Goal: Task Accomplishment & Management: Use online tool/utility

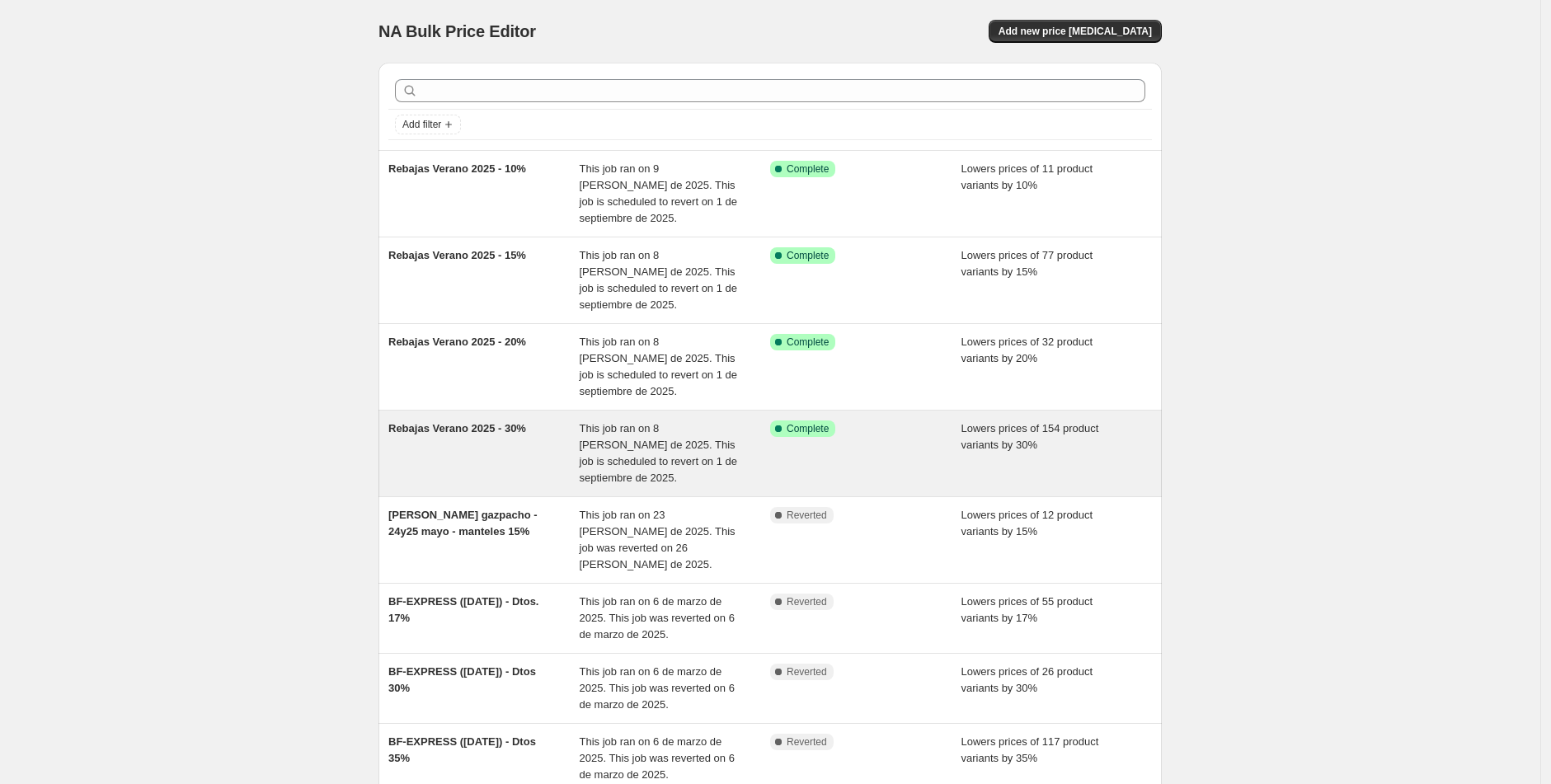
click at [498, 430] on span "Rebajas Verano 2025 - 30%" at bounding box center [457, 428] width 138 height 12
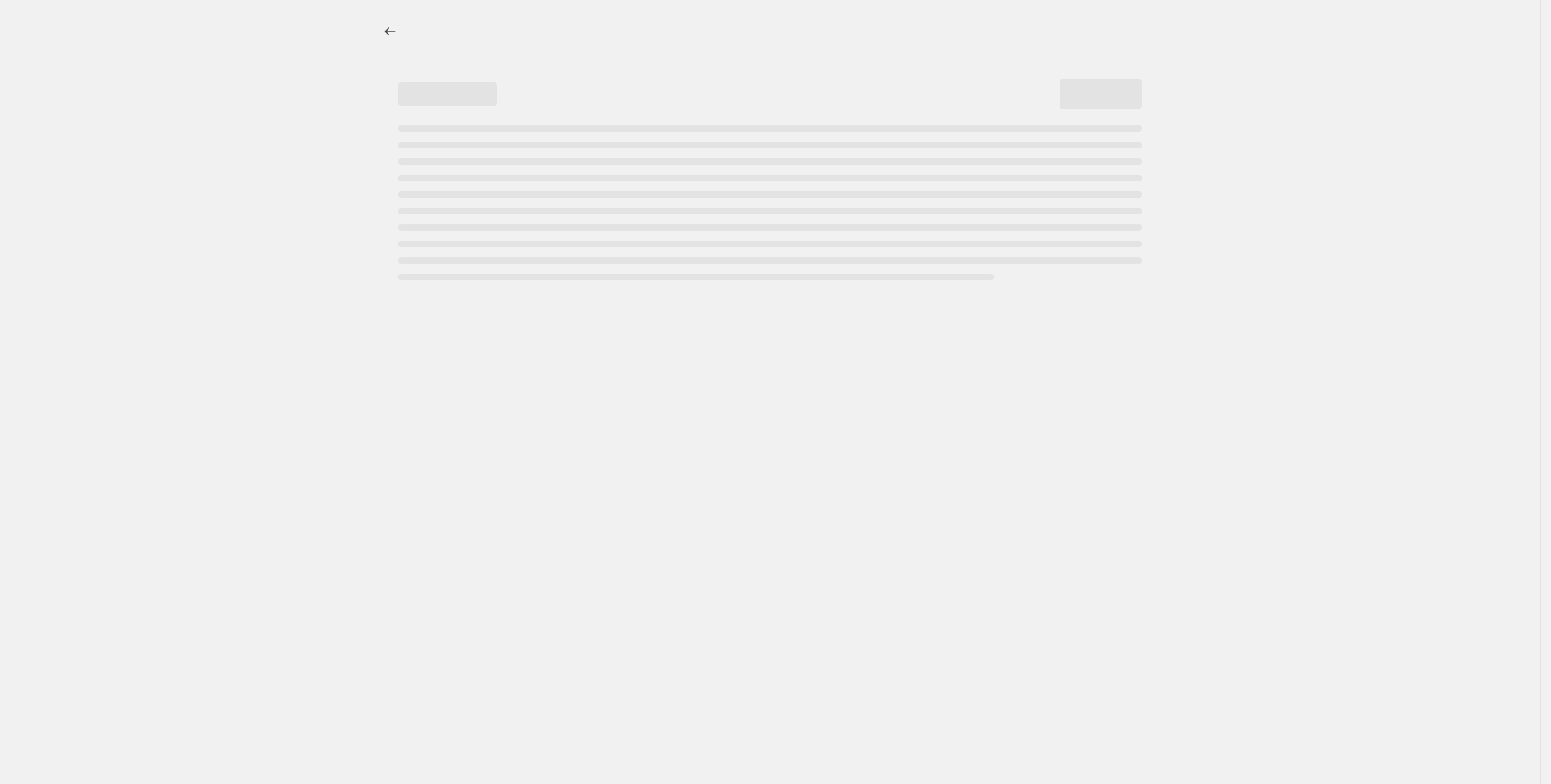
select select "percentage"
select select "tag"
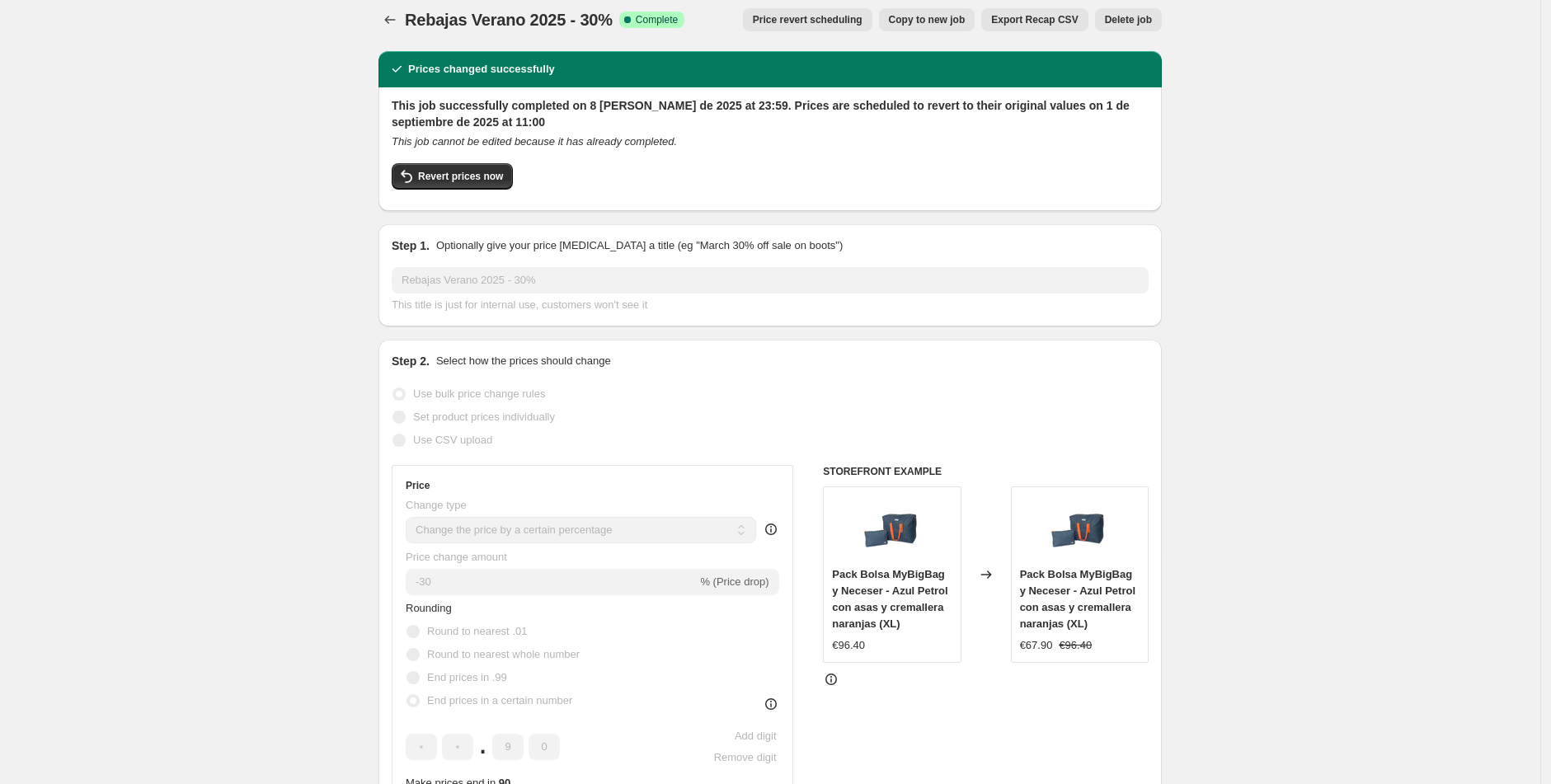
scroll to position [13, 0]
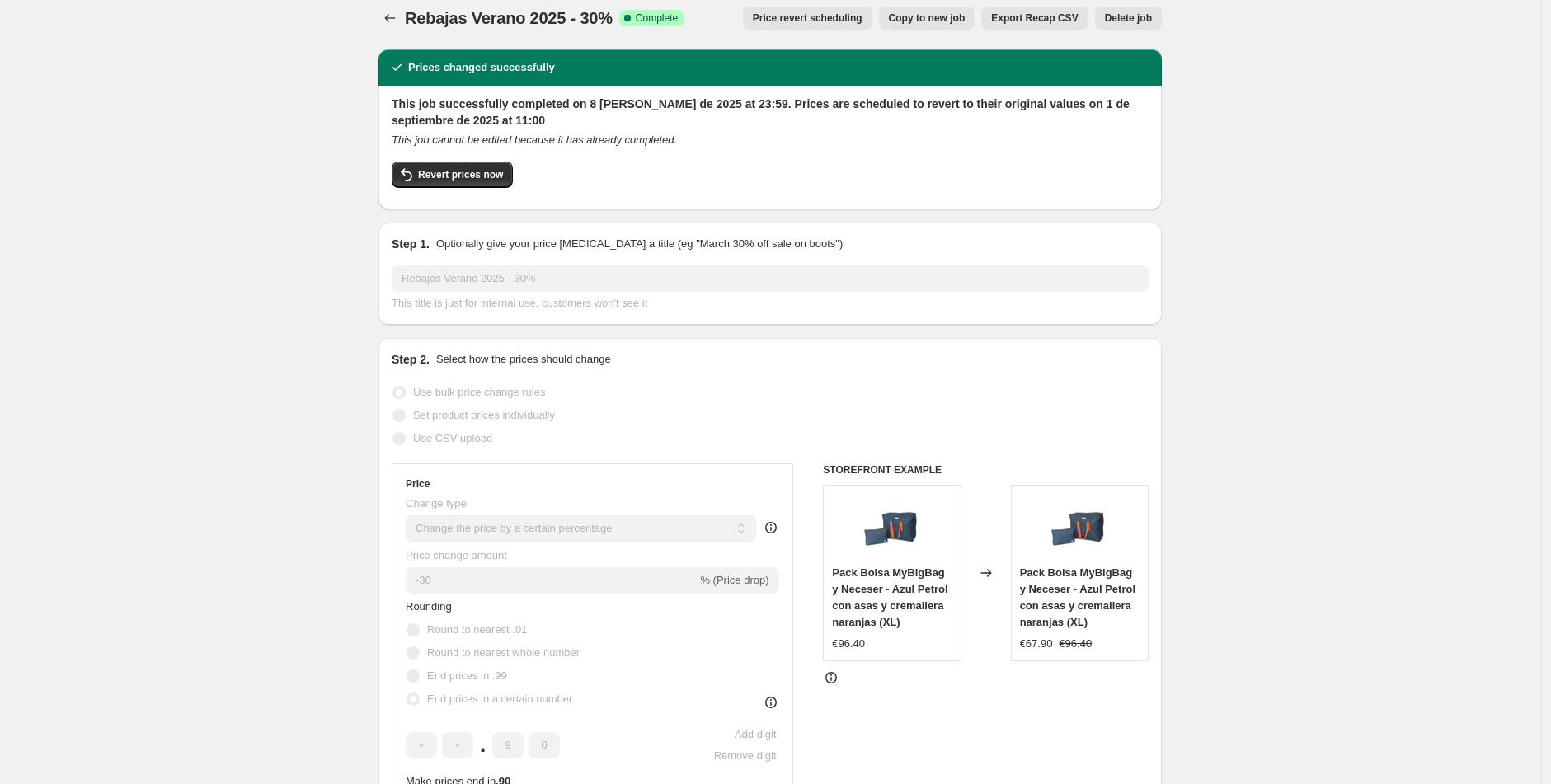
click at [787, 24] on button "Price revert scheduling" at bounding box center [807, 18] width 130 height 23
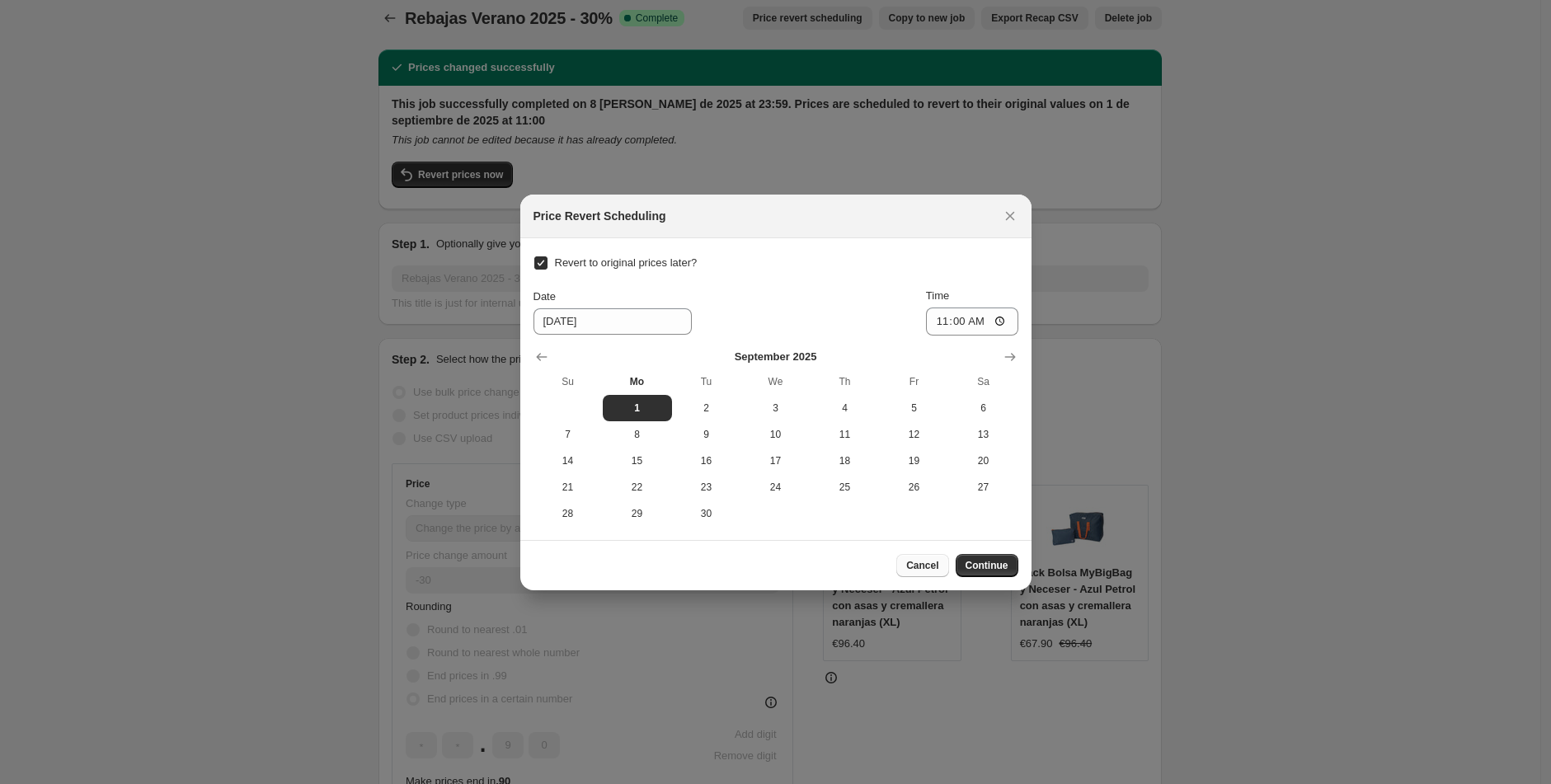
click at [920, 564] on span "Cancel" at bounding box center [921, 565] width 32 height 13
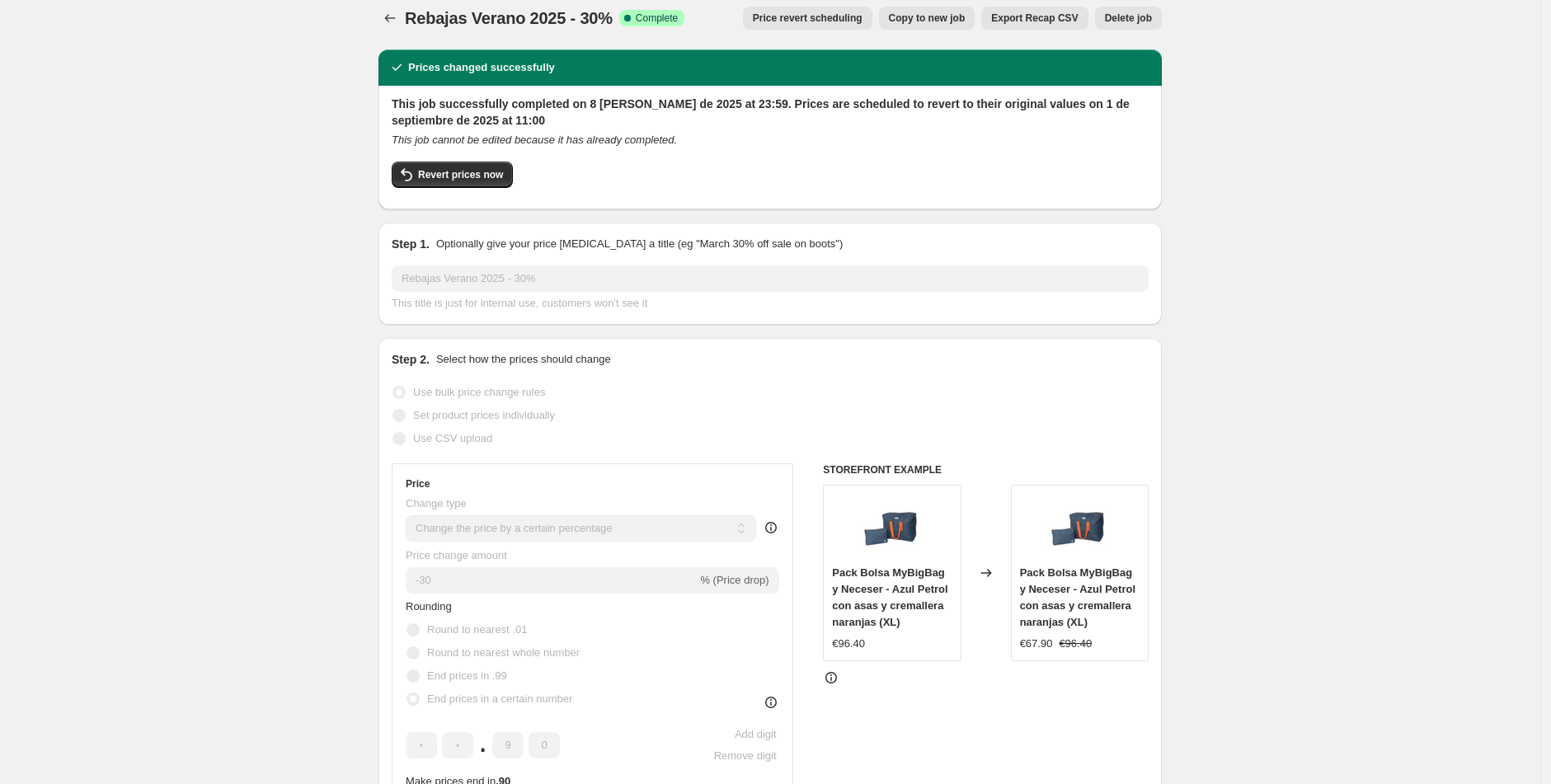
click at [815, 21] on span "Price revert scheduling" at bounding box center [808, 17] width 110 height 13
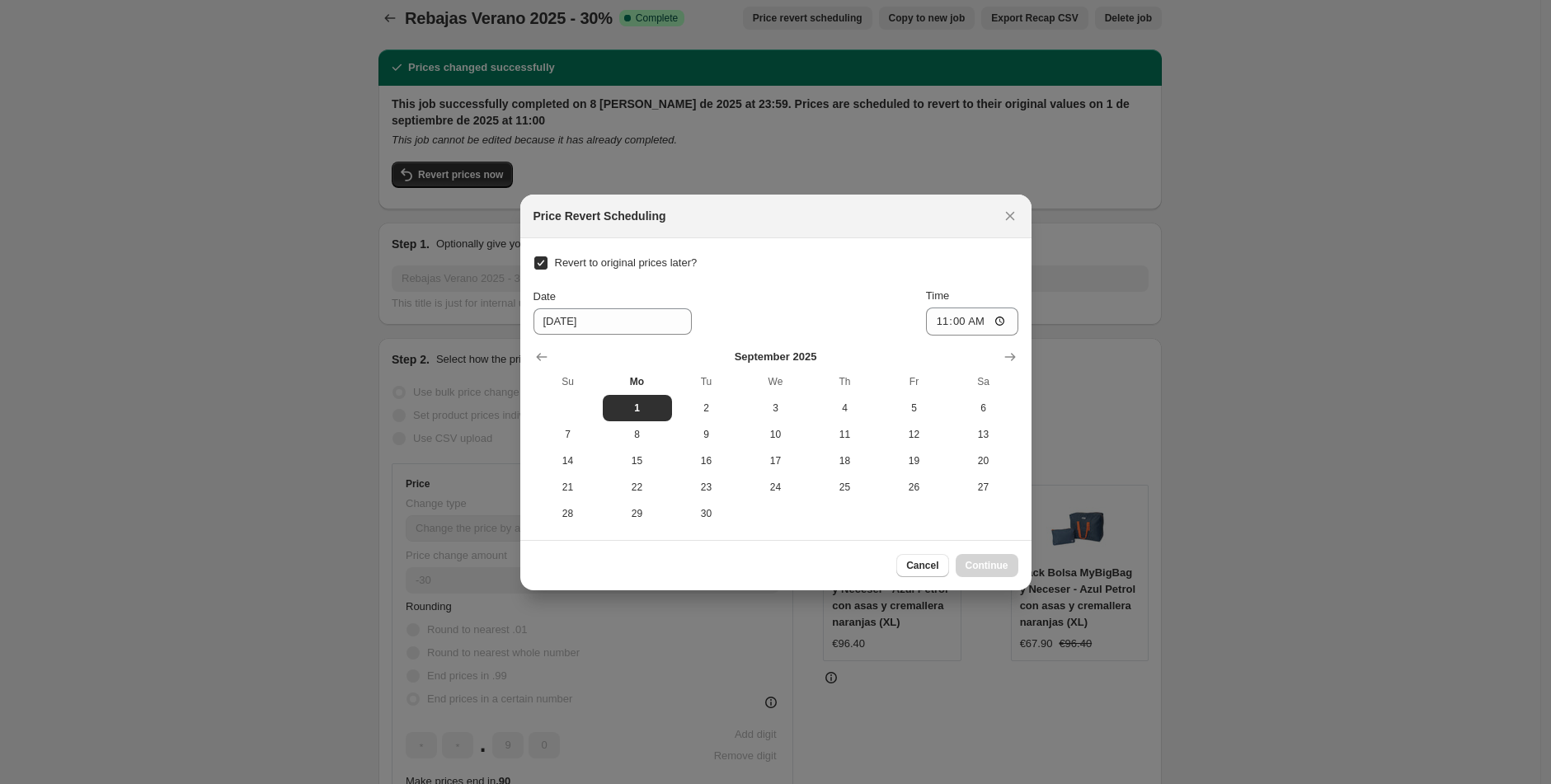
scroll to position [0, 0]
click at [958, 322] on input "11:00" at bounding box center [972, 322] width 93 height 28
click at [539, 262] on input "Revert to original prices later?" at bounding box center [540, 262] width 13 height 13
checkbox input "false"
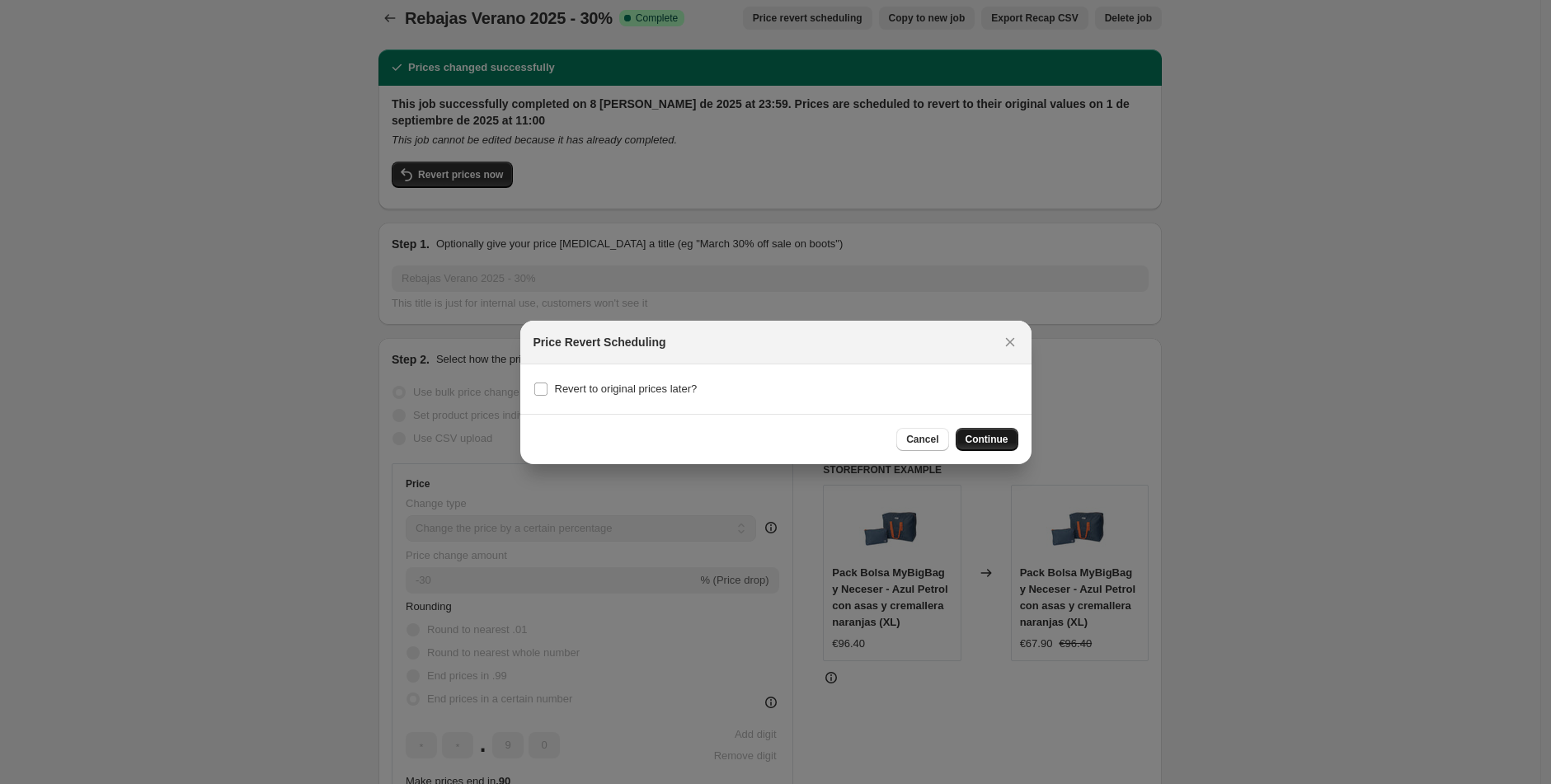
click at [987, 441] on span "Continue" at bounding box center [987, 439] width 43 height 13
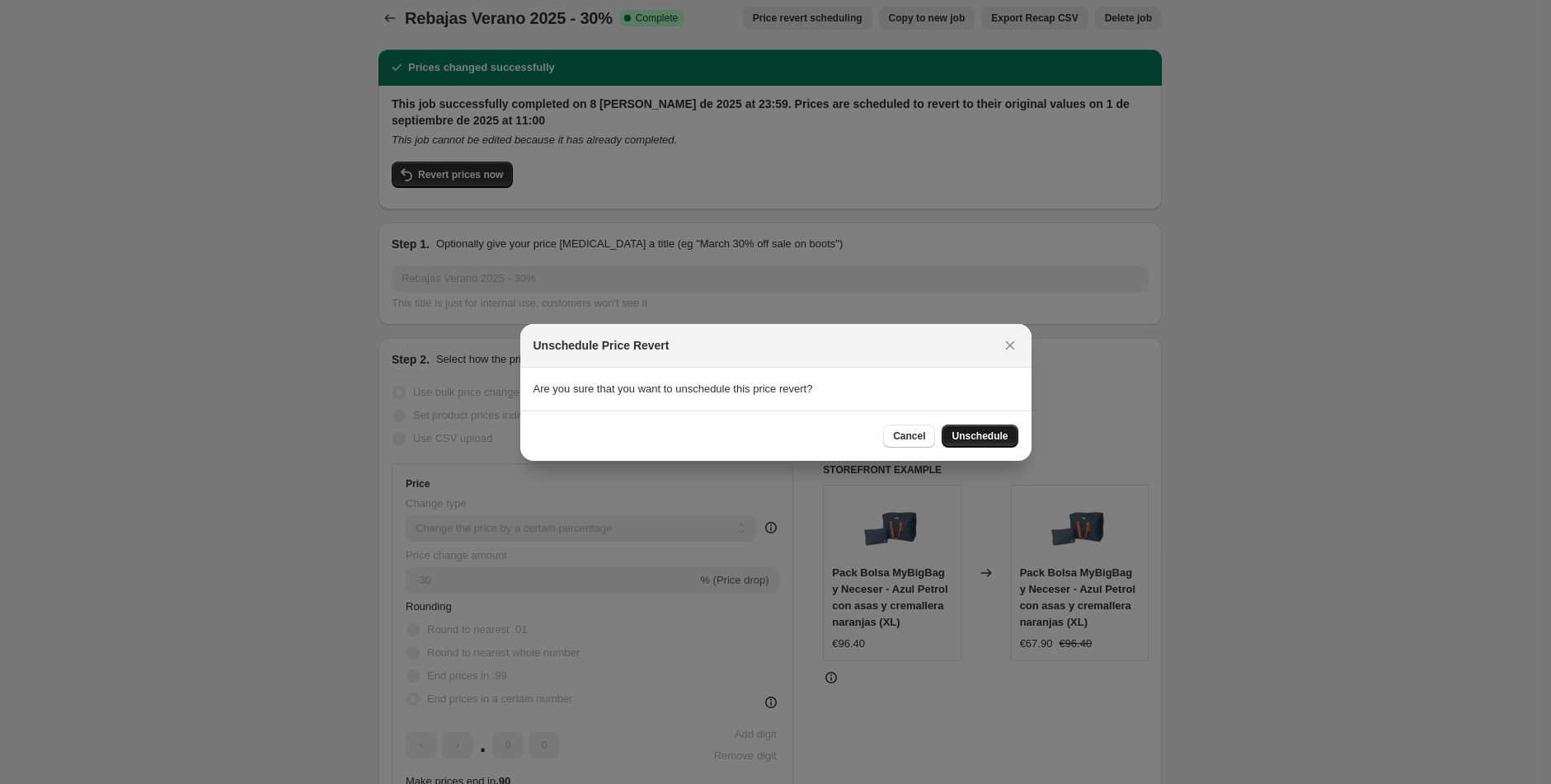
click at [989, 436] on span "Unschedule" at bounding box center [979, 436] width 56 height 13
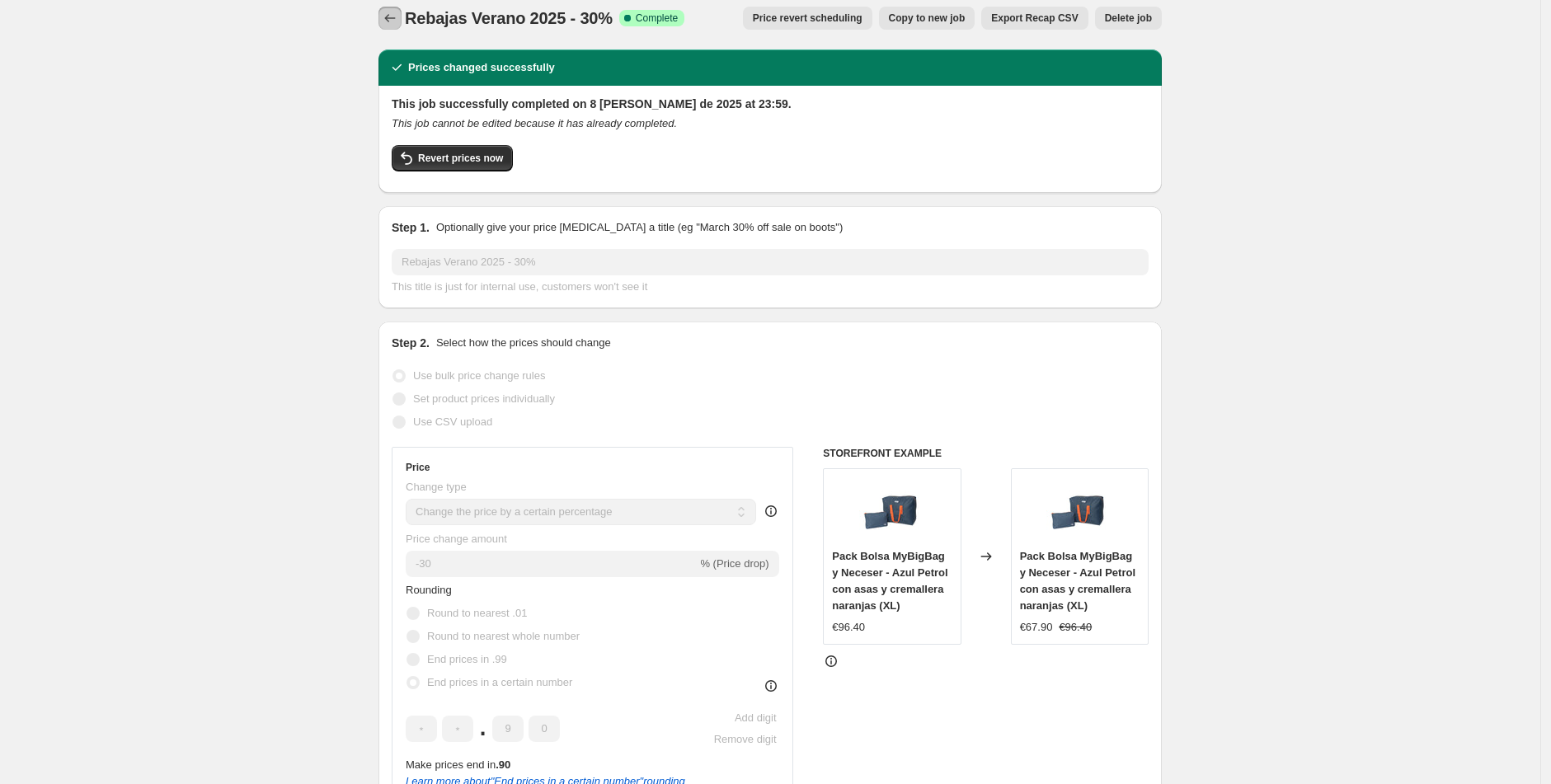
click at [393, 16] on icon "Price change jobs" at bounding box center [389, 18] width 16 height 16
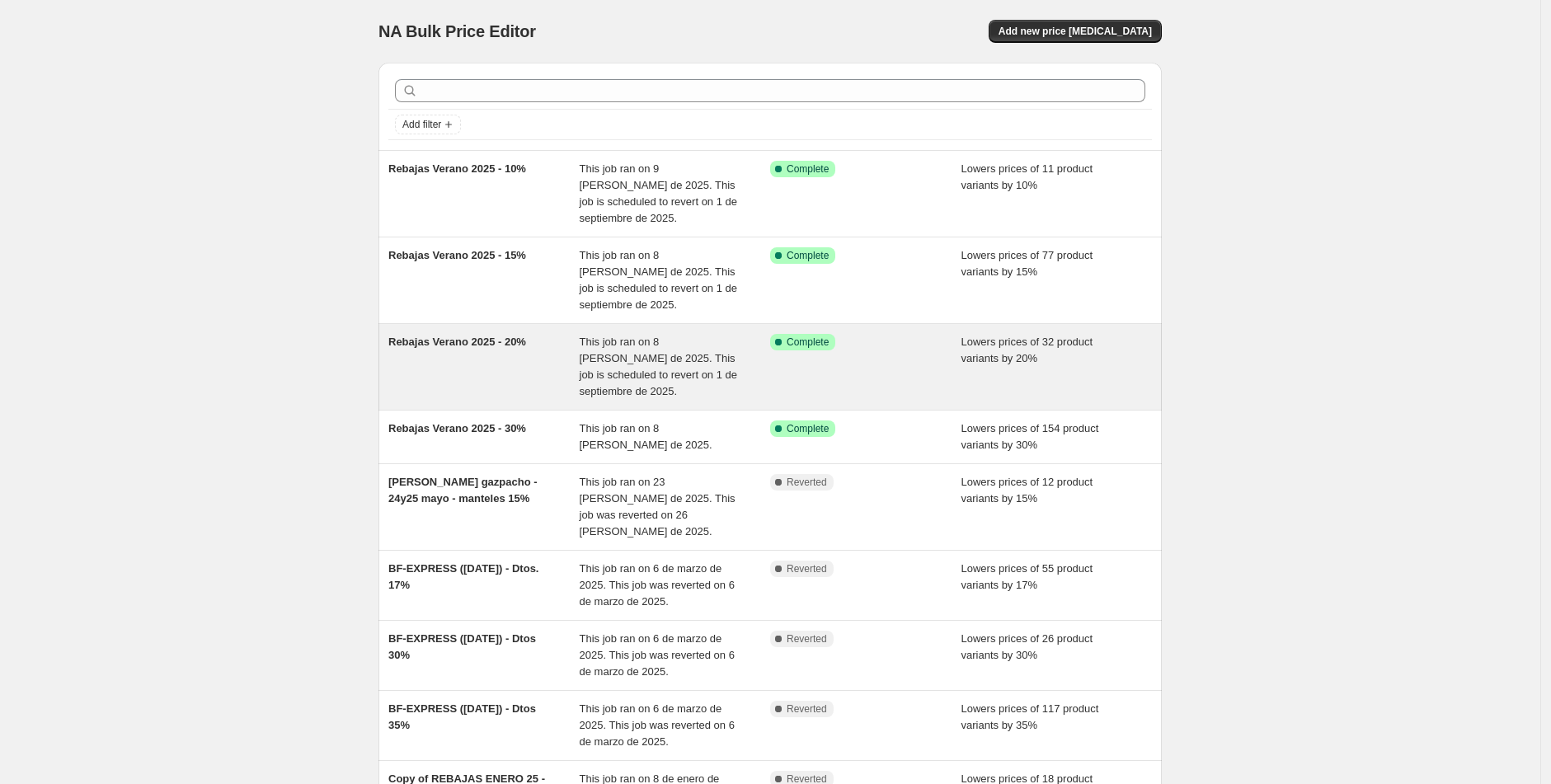
click at [472, 340] on span "Rebajas Verano 2025 - 20%" at bounding box center [457, 341] width 138 height 12
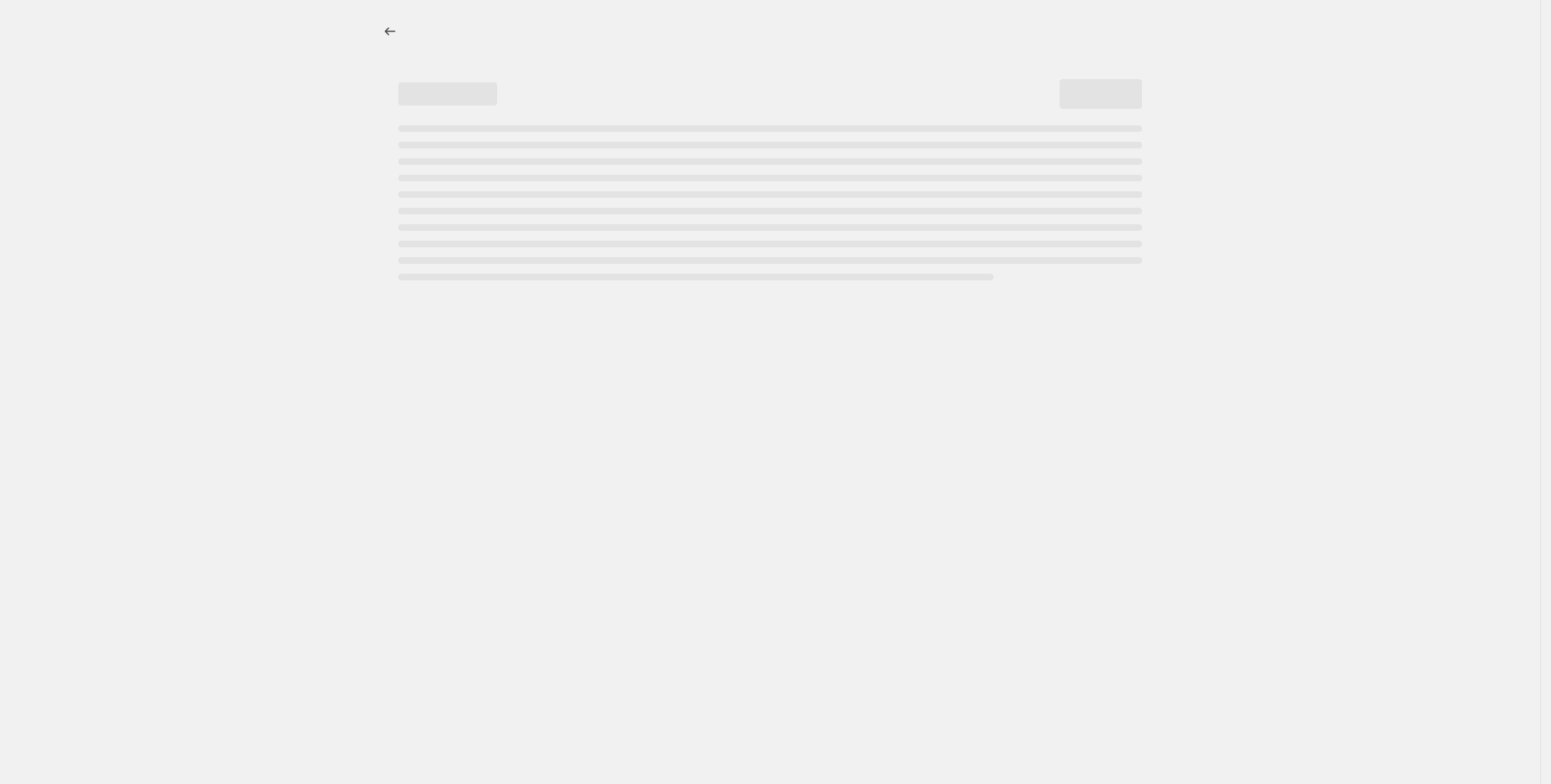
select select "percentage"
select select "tag"
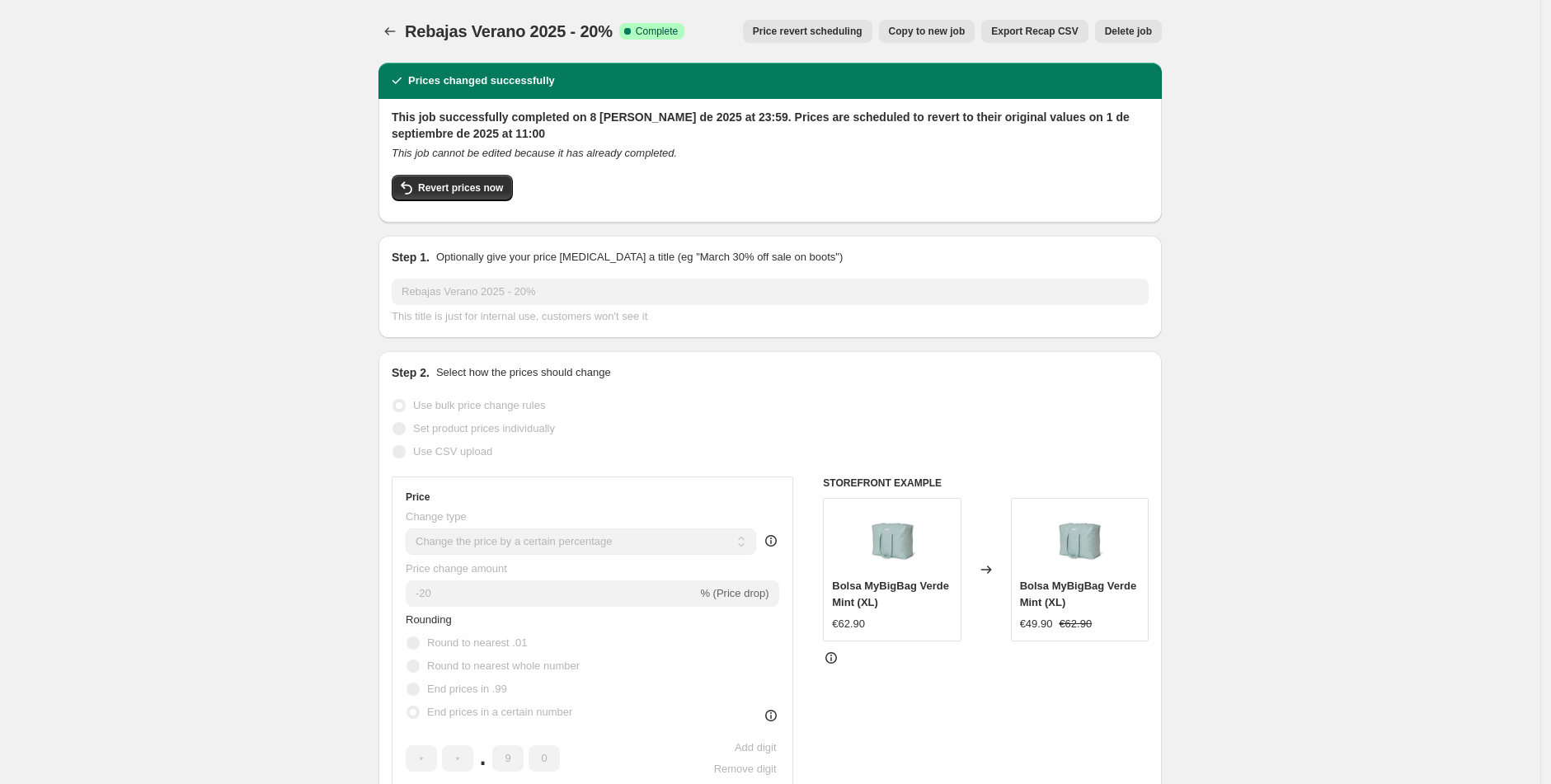
click at [827, 32] on span "Price revert scheduling" at bounding box center [808, 31] width 110 height 13
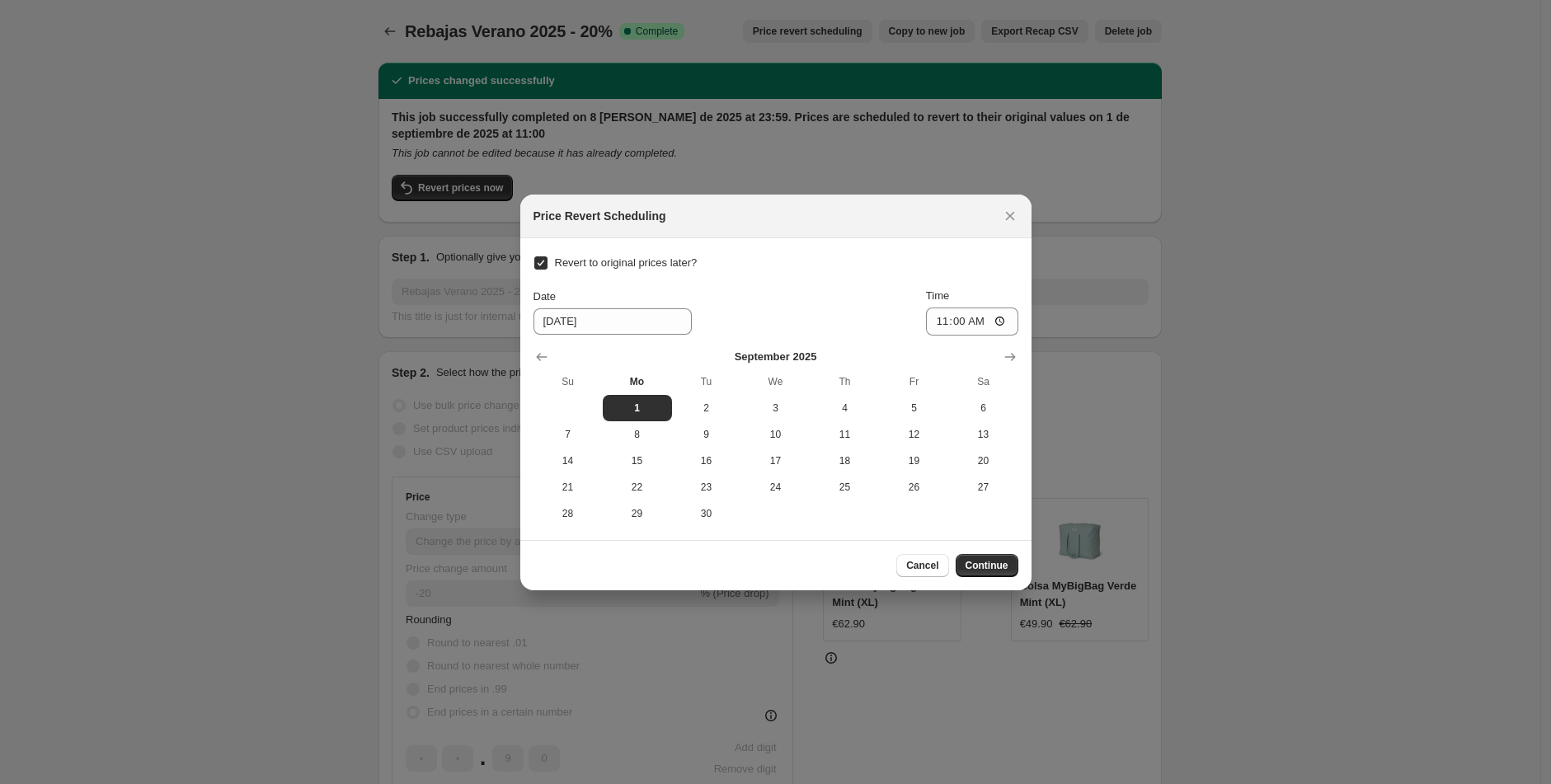
click at [542, 260] on input "Revert to original prices later?" at bounding box center [540, 262] width 13 height 13
checkbox input "false"
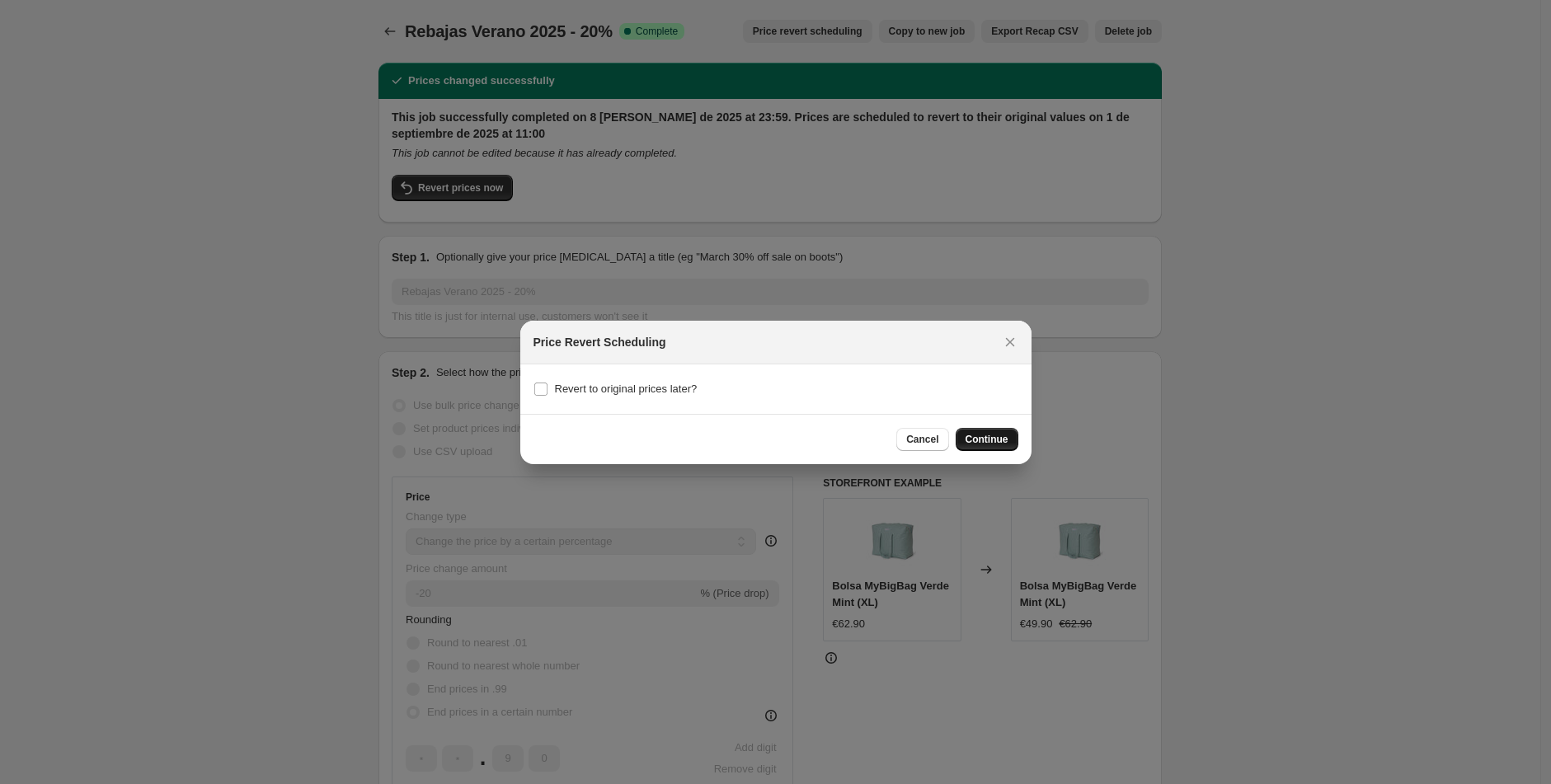
click at [980, 439] on span "Continue" at bounding box center [987, 439] width 43 height 13
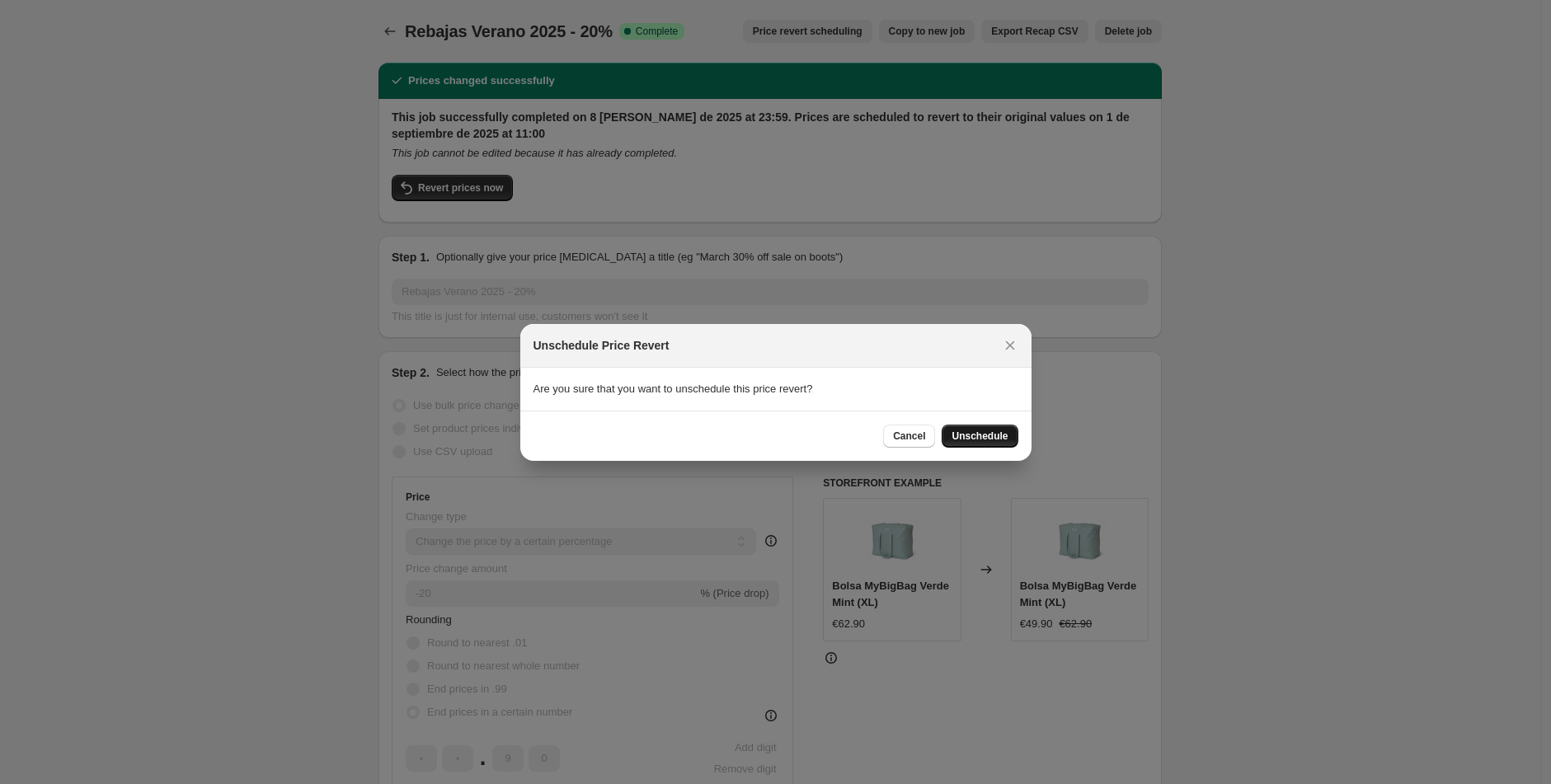
click at [967, 438] on span "Unschedule" at bounding box center [979, 436] width 56 height 13
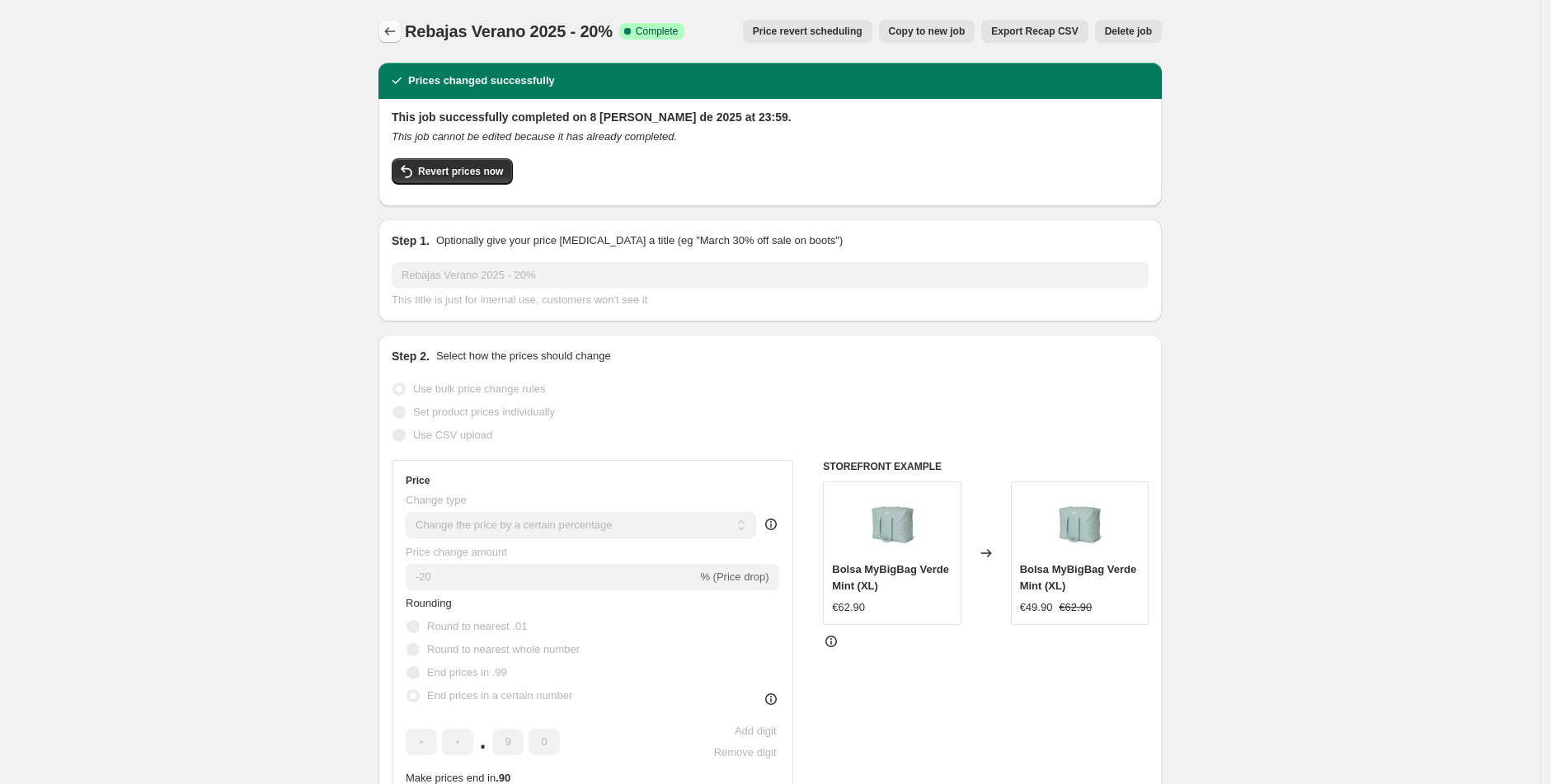
click at [395, 27] on icon "Price change jobs" at bounding box center [389, 31] width 16 height 16
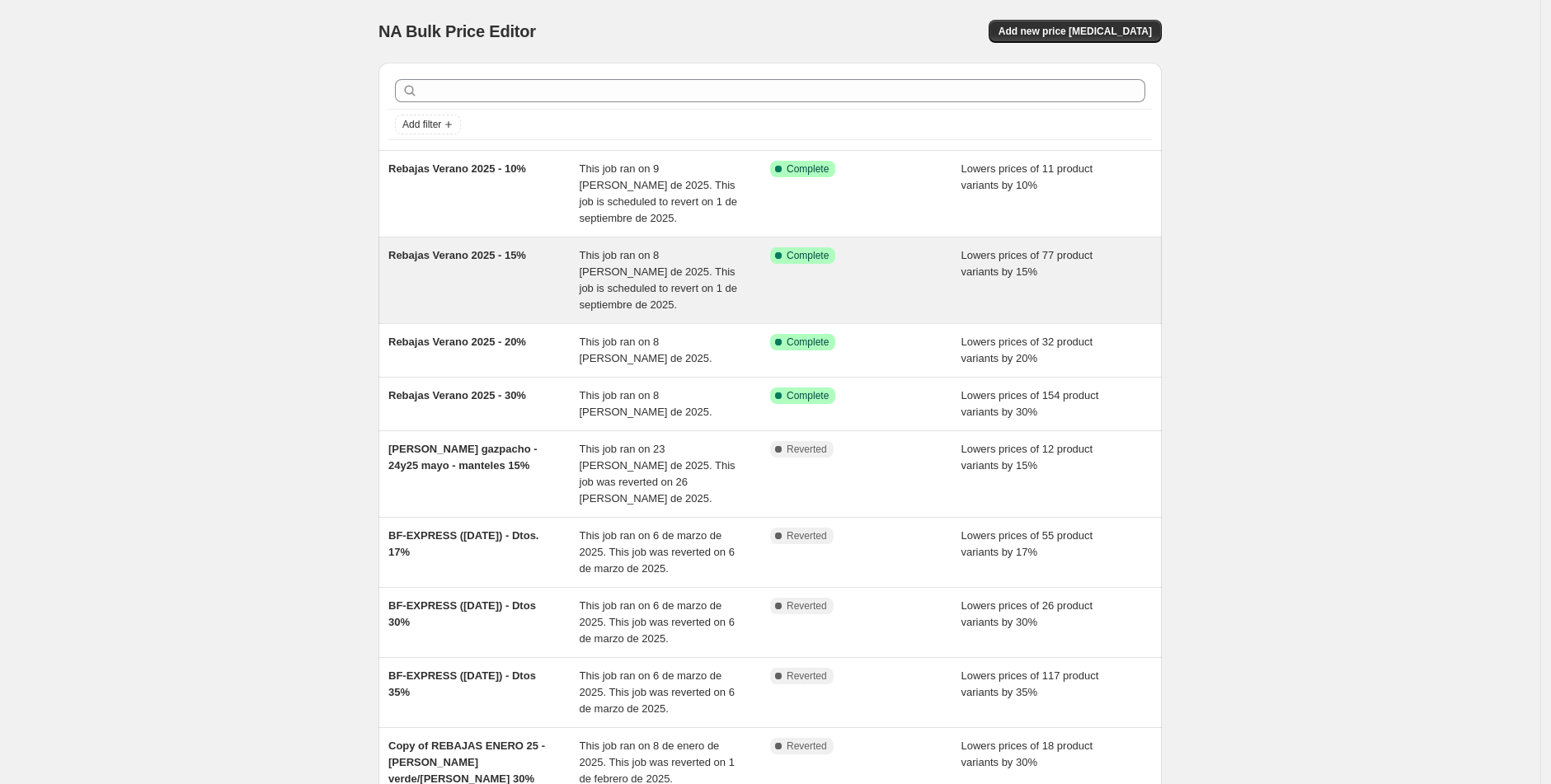
click at [493, 250] on span "Rebajas Verano 2025 - 15%" at bounding box center [457, 255] width 138 height 12
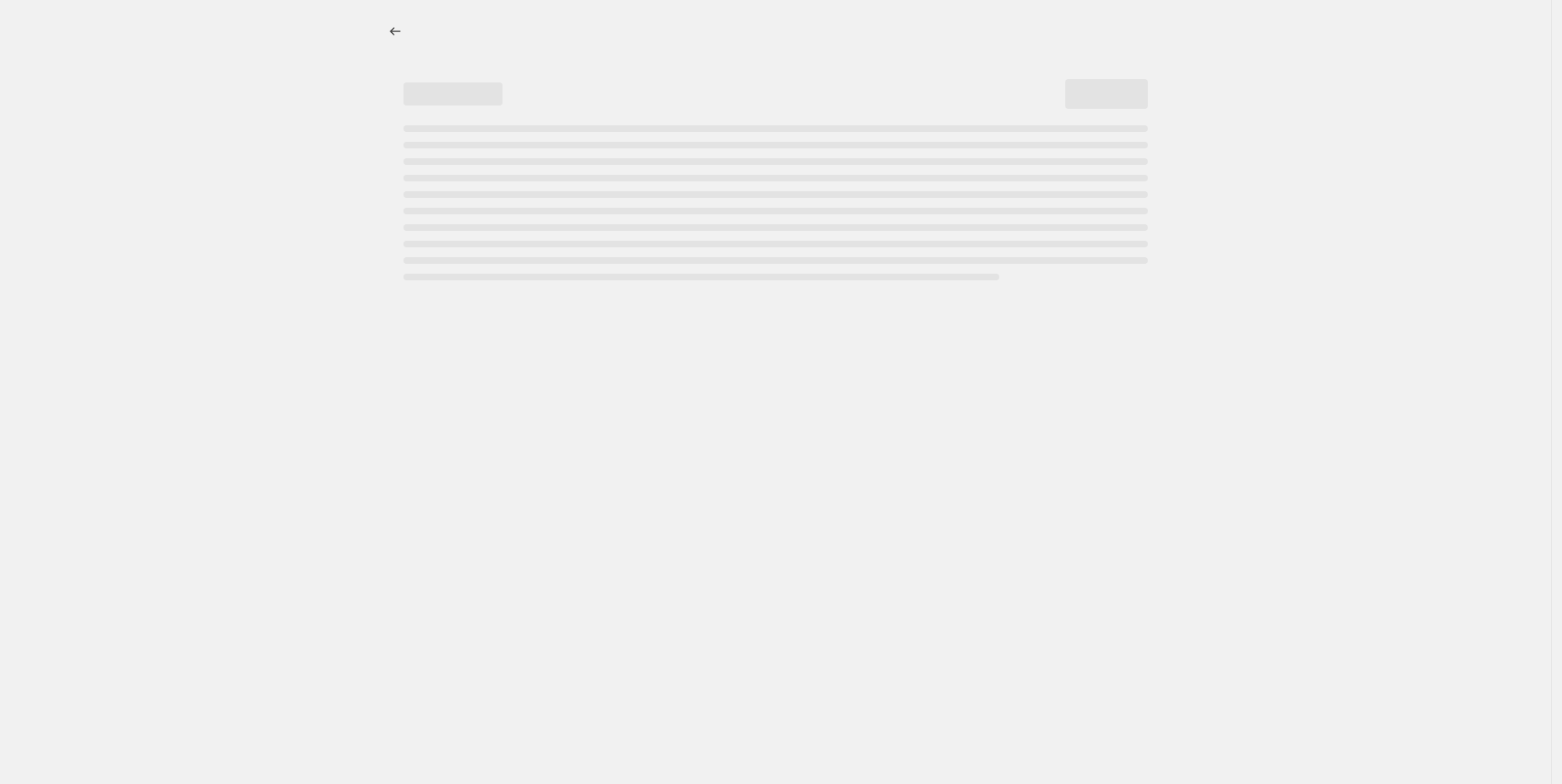
select select "percentage"
select select "tag"
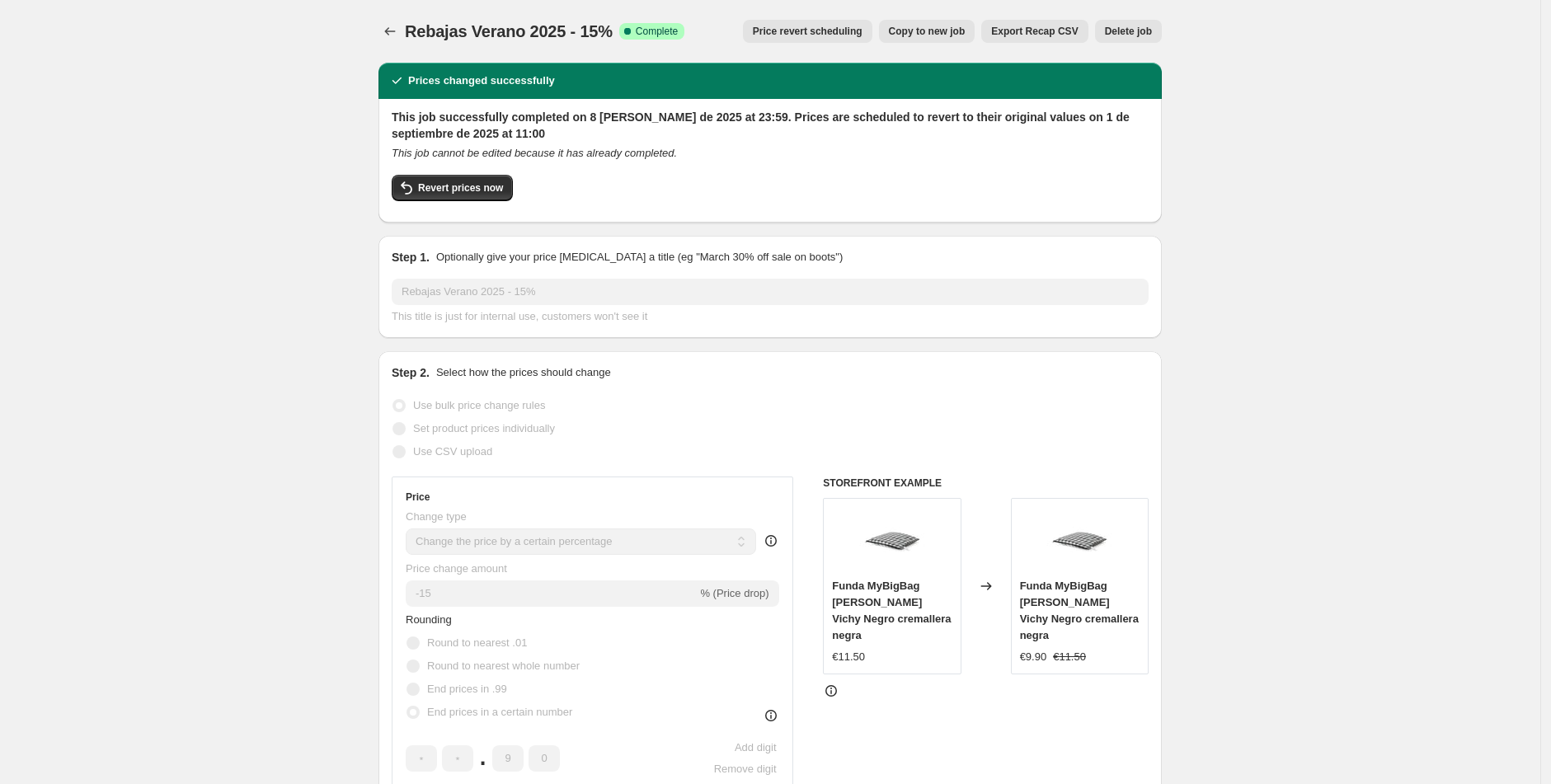
click at [836, 32] on span "Price revert scheduling" at bounding box center [808, 31] width 110 height 13
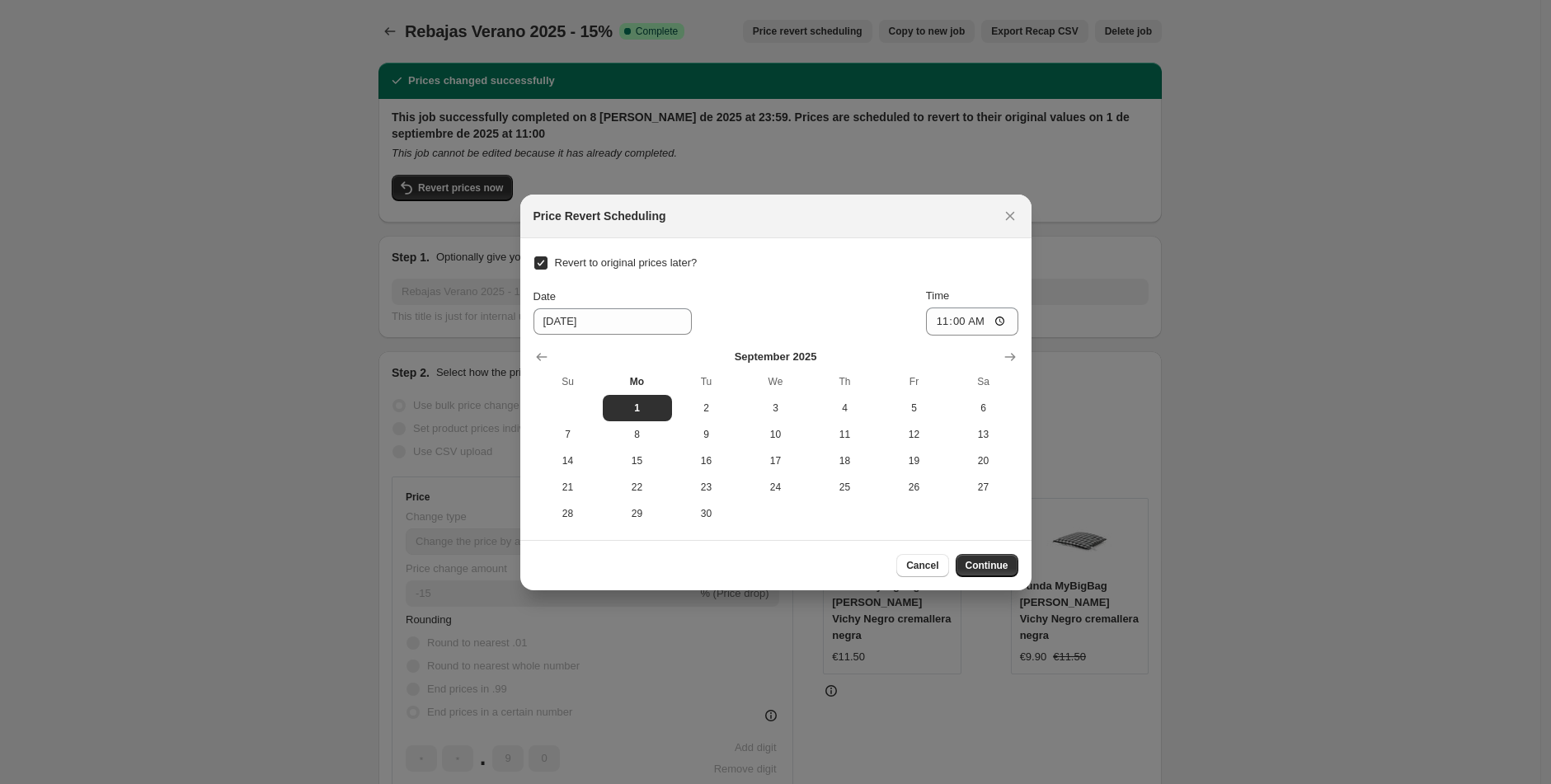
click at [541, 264] on input "Revert to original prices later?" at bounding box center [540, 262] width 13 height 13
checkbox input "false"
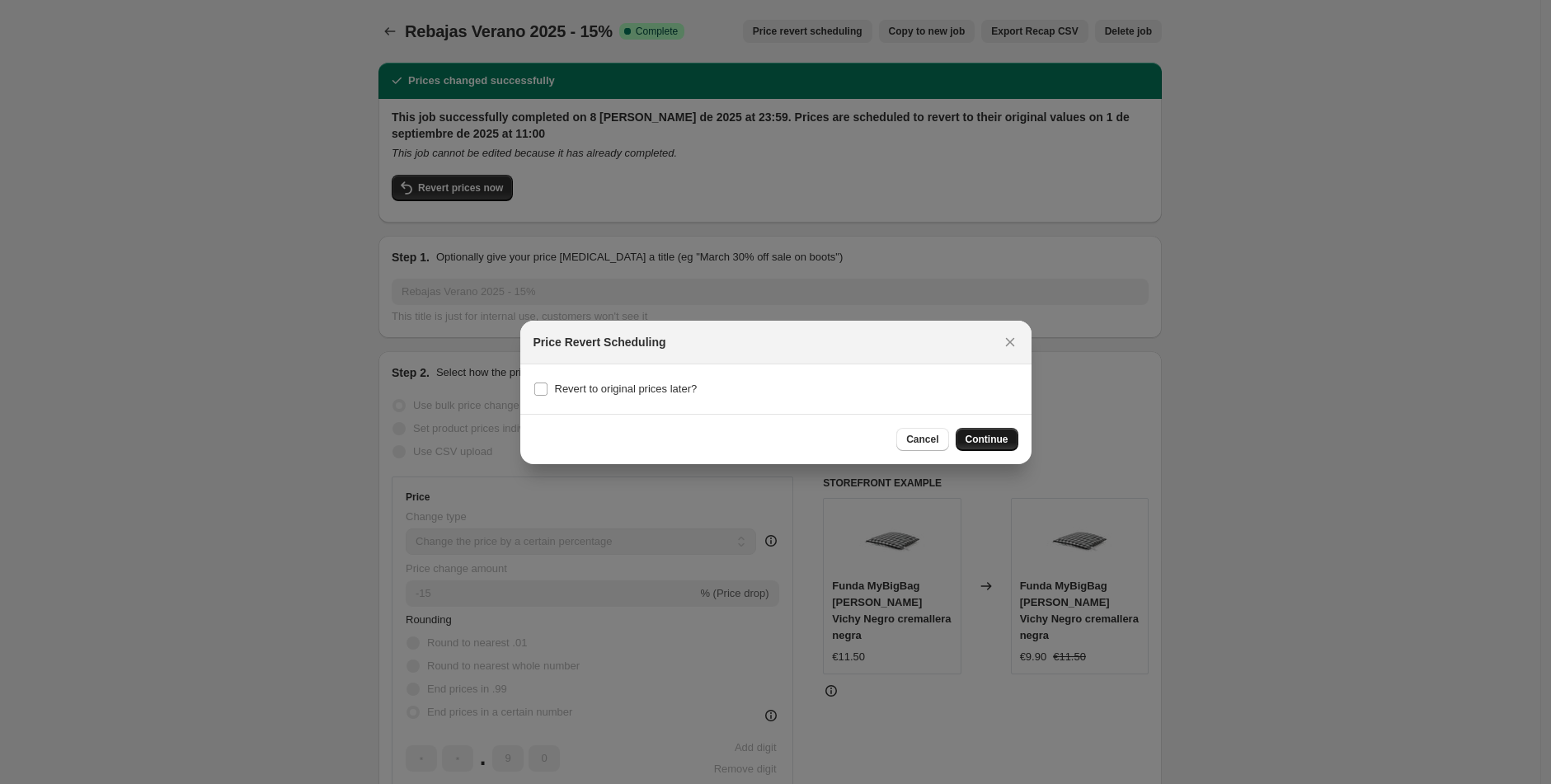
click at [967, 442] on span "Continue" at bounding box center [987, 439] width 43 height 13
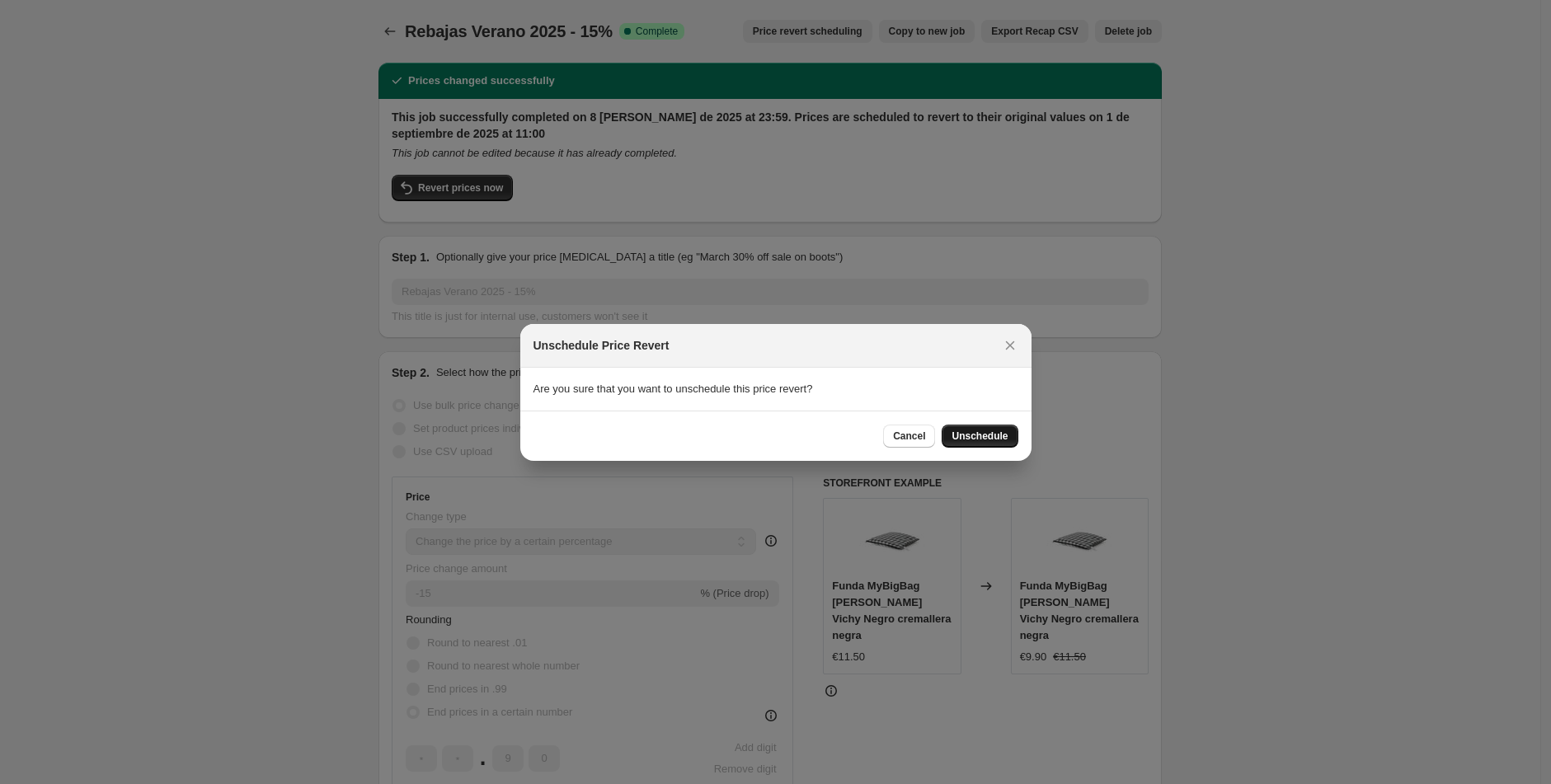
click at [969, 442] on button "Unschedule" at bounding box center [980, 436] width 75 height 23
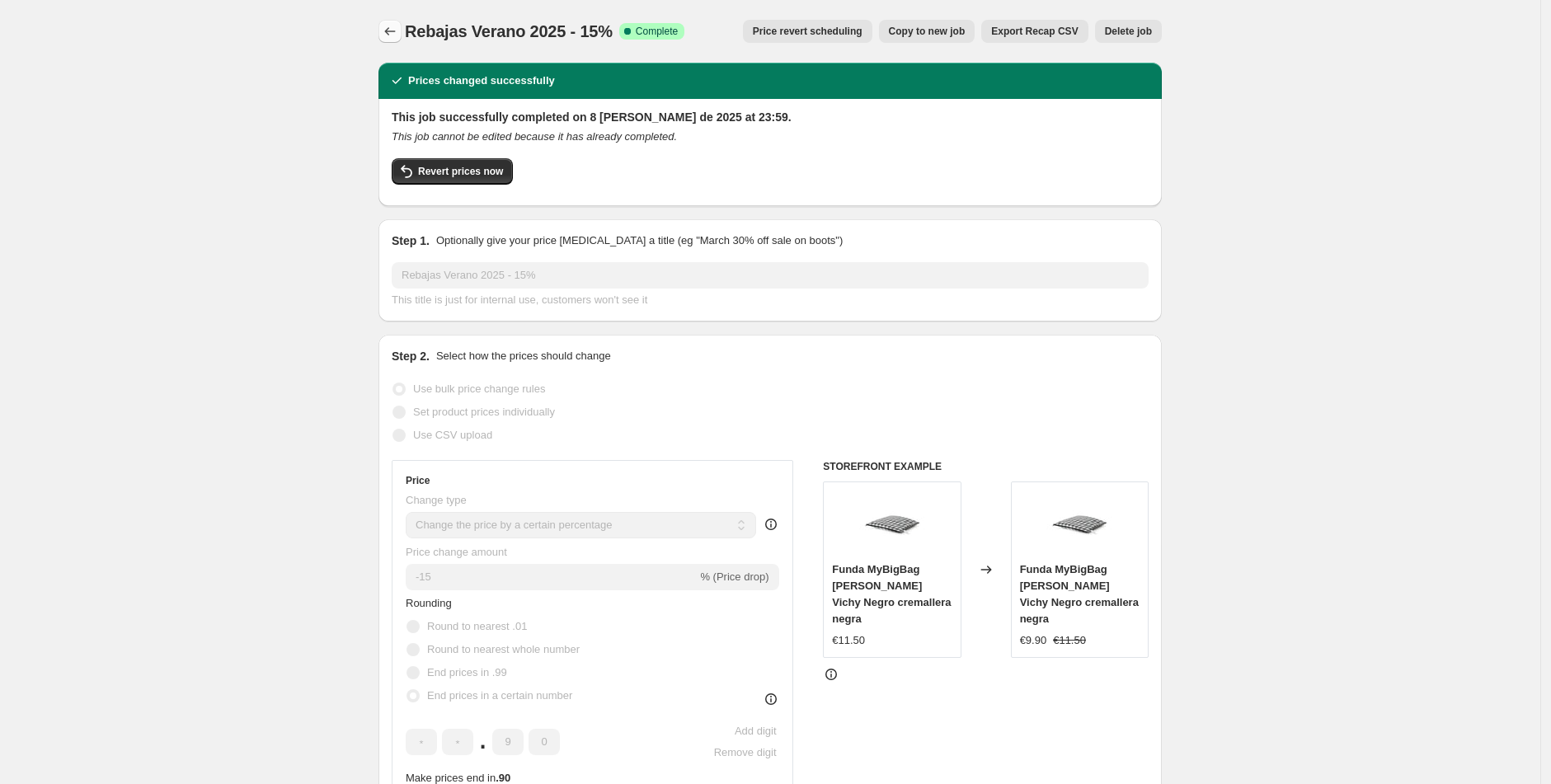
click at [396, 34] on icon "Price change jobs" at bounding box center [389, 31] width 16 height 16
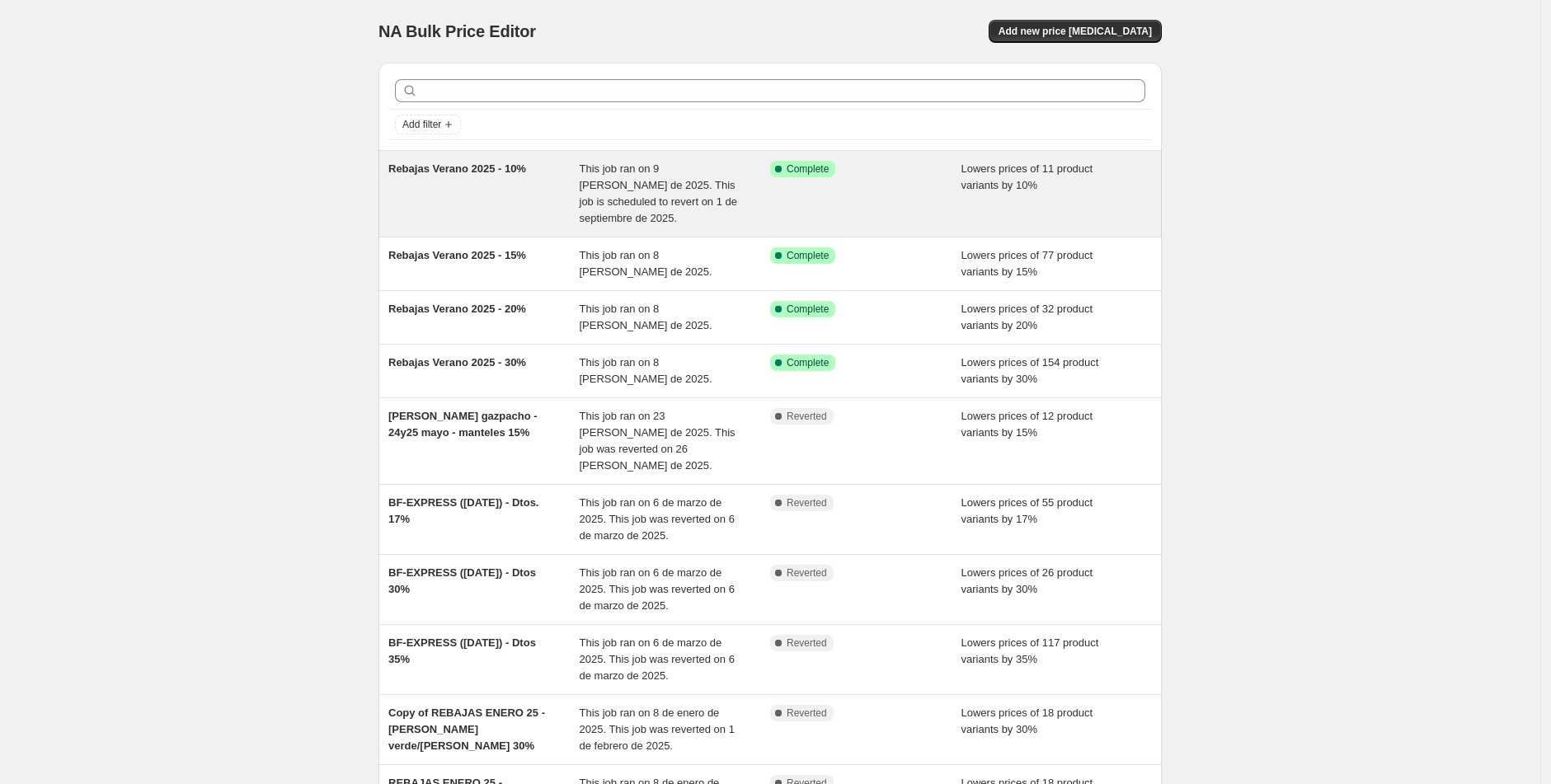
click at [440, 169] on span "Rebajas Verano 2025 - 10%" at bounding box center [457, 168] width 138 height 12
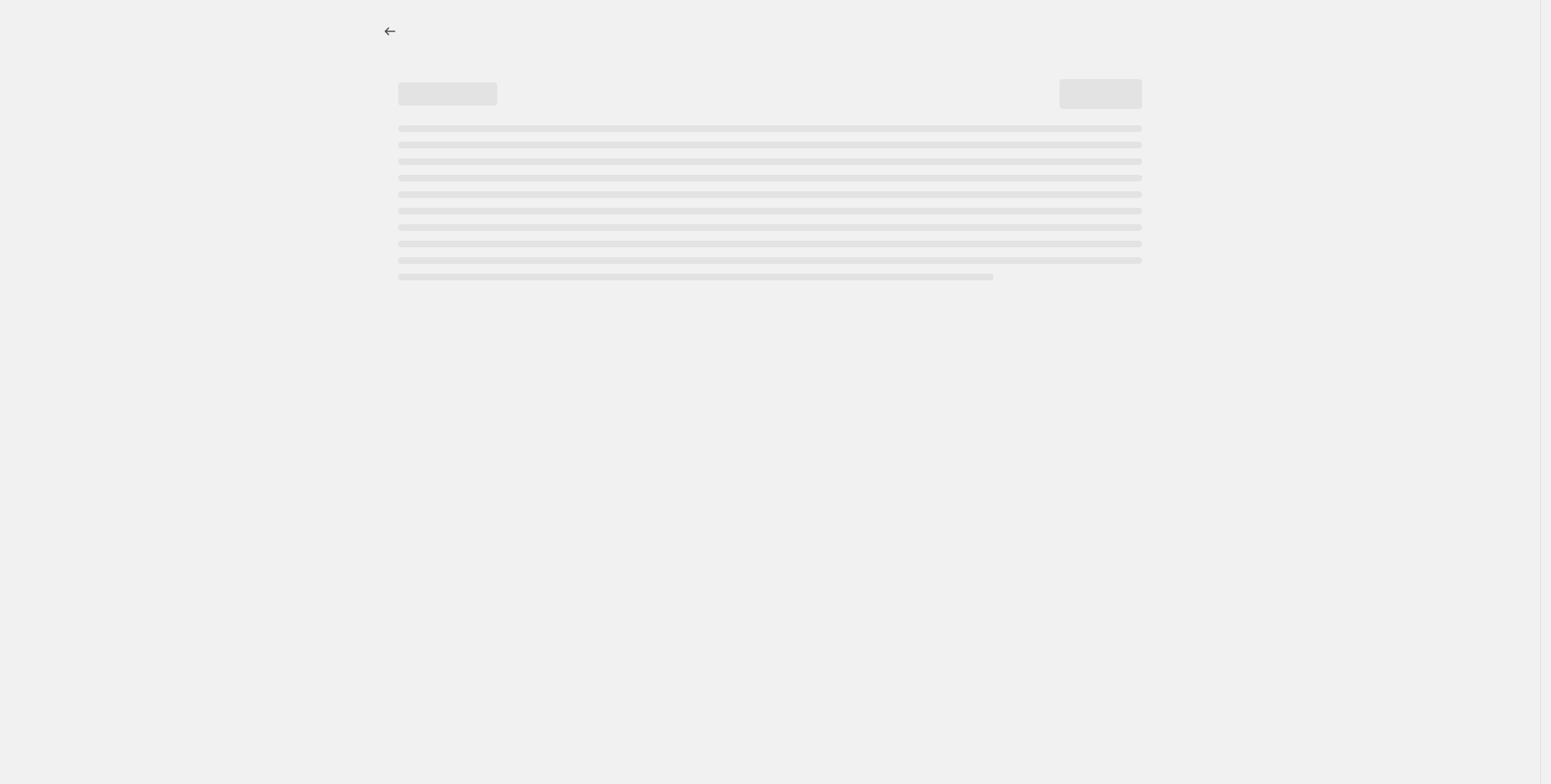
select select "percentage"
select select "tag"
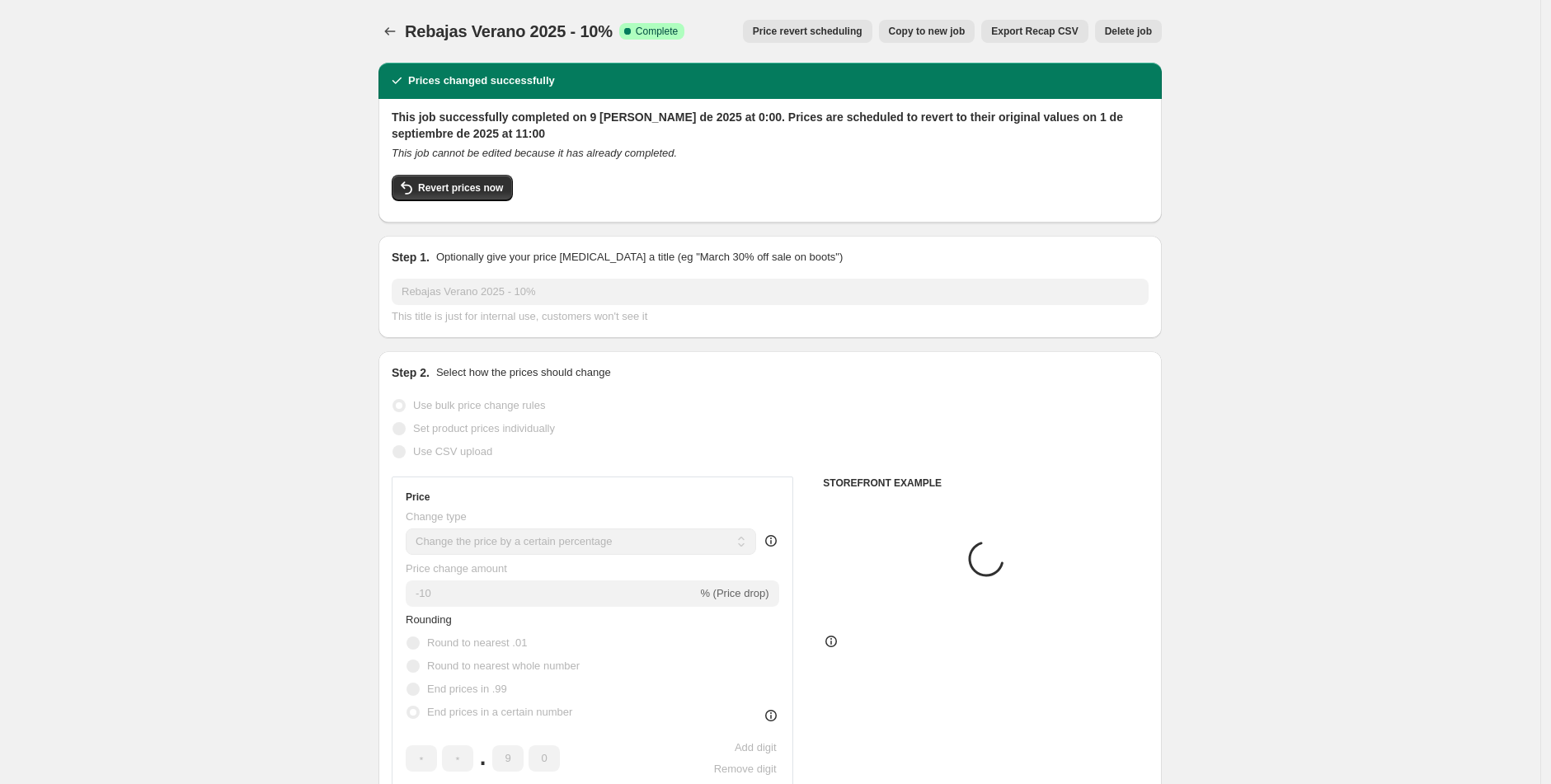
click at [787, 33] on span "Price revert scheduling" at bounding box center [808, 31] width 110 height 13
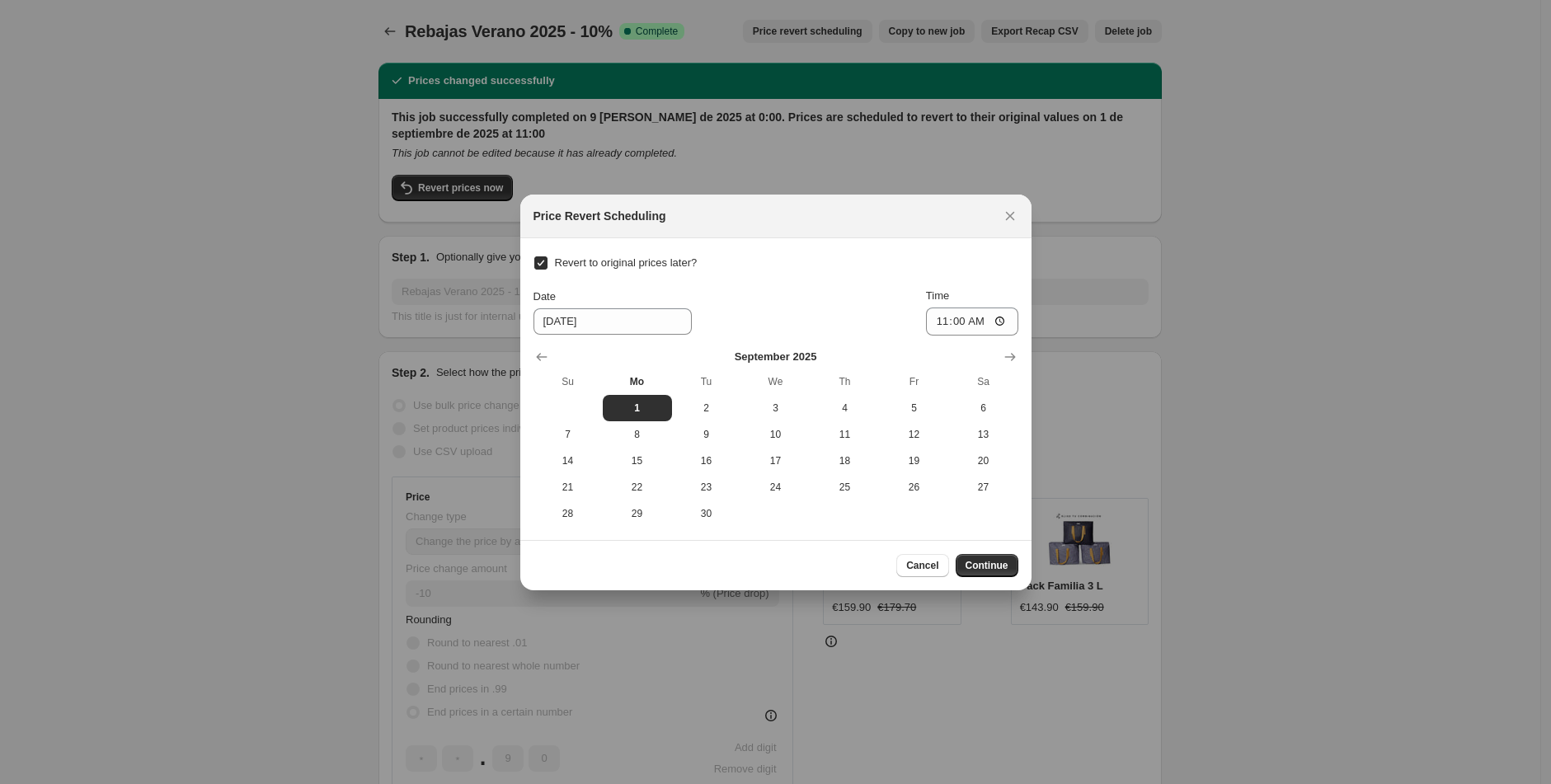
click at [542, 264] on input "Revert to original prices later?" at bounding box center [540, 262] width 13 height 13
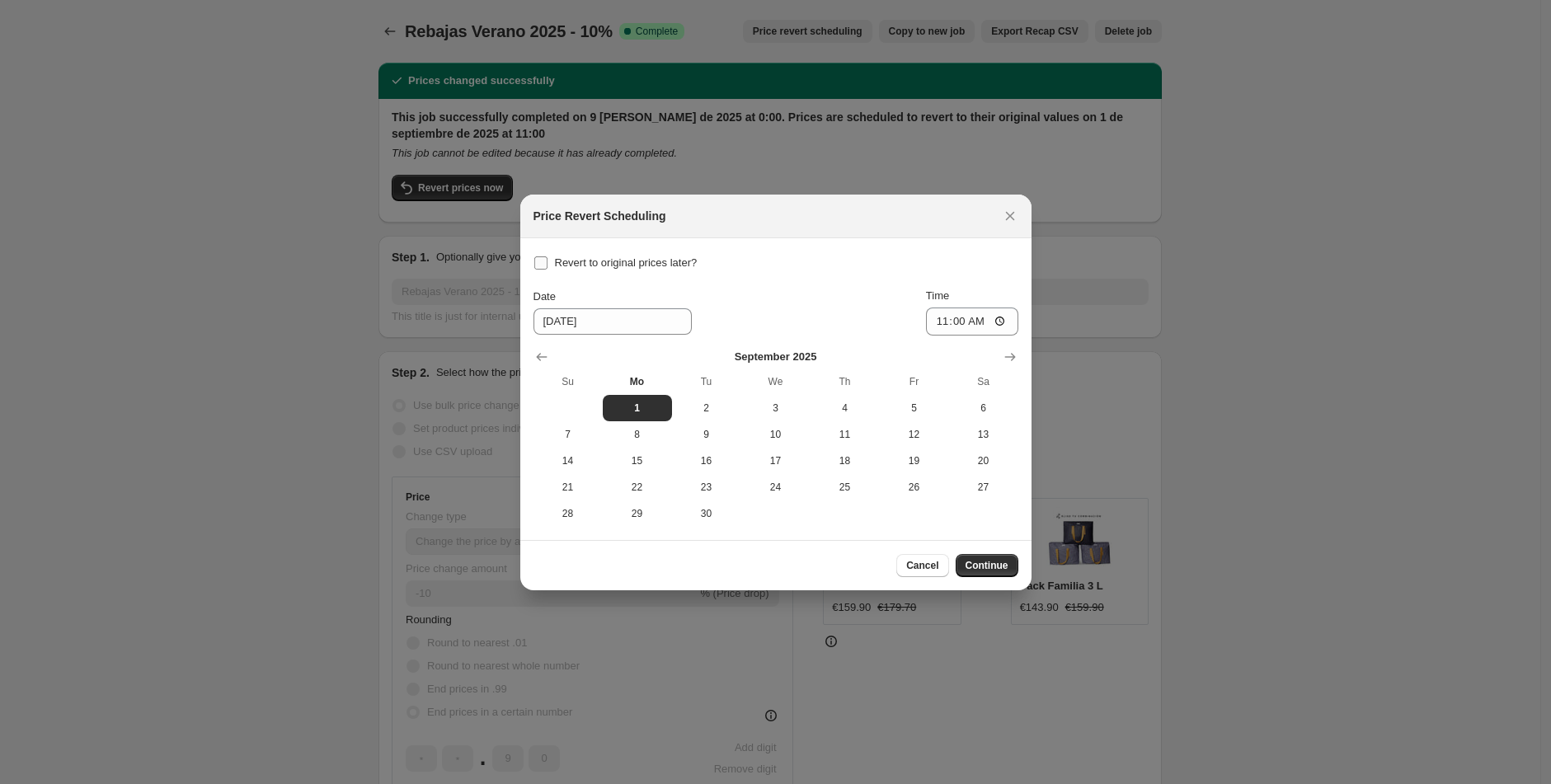
checkbox input "false"
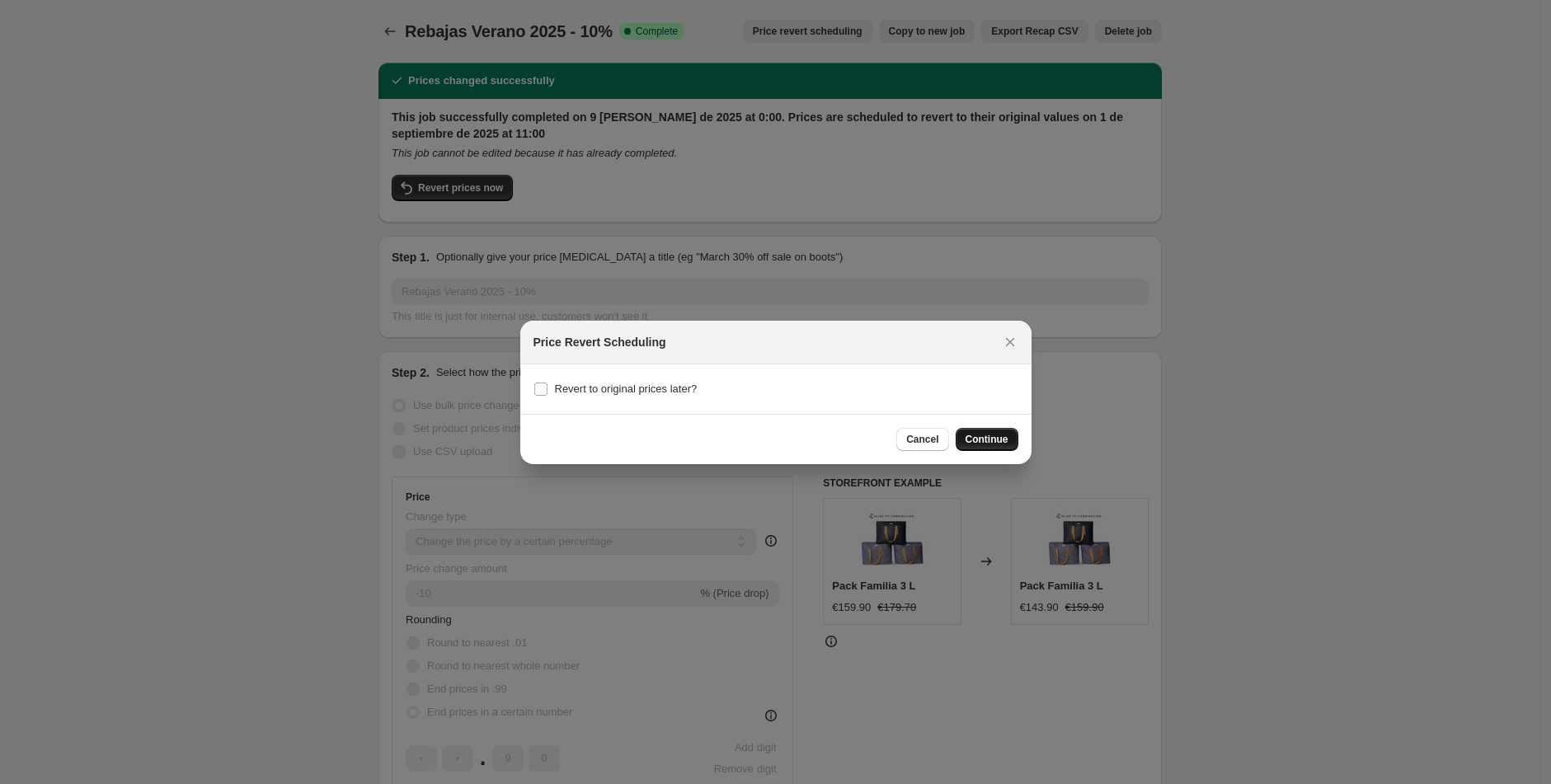
click at [995, 442] on span "Continue" at bounding box center [987, 439] width 43 height 13
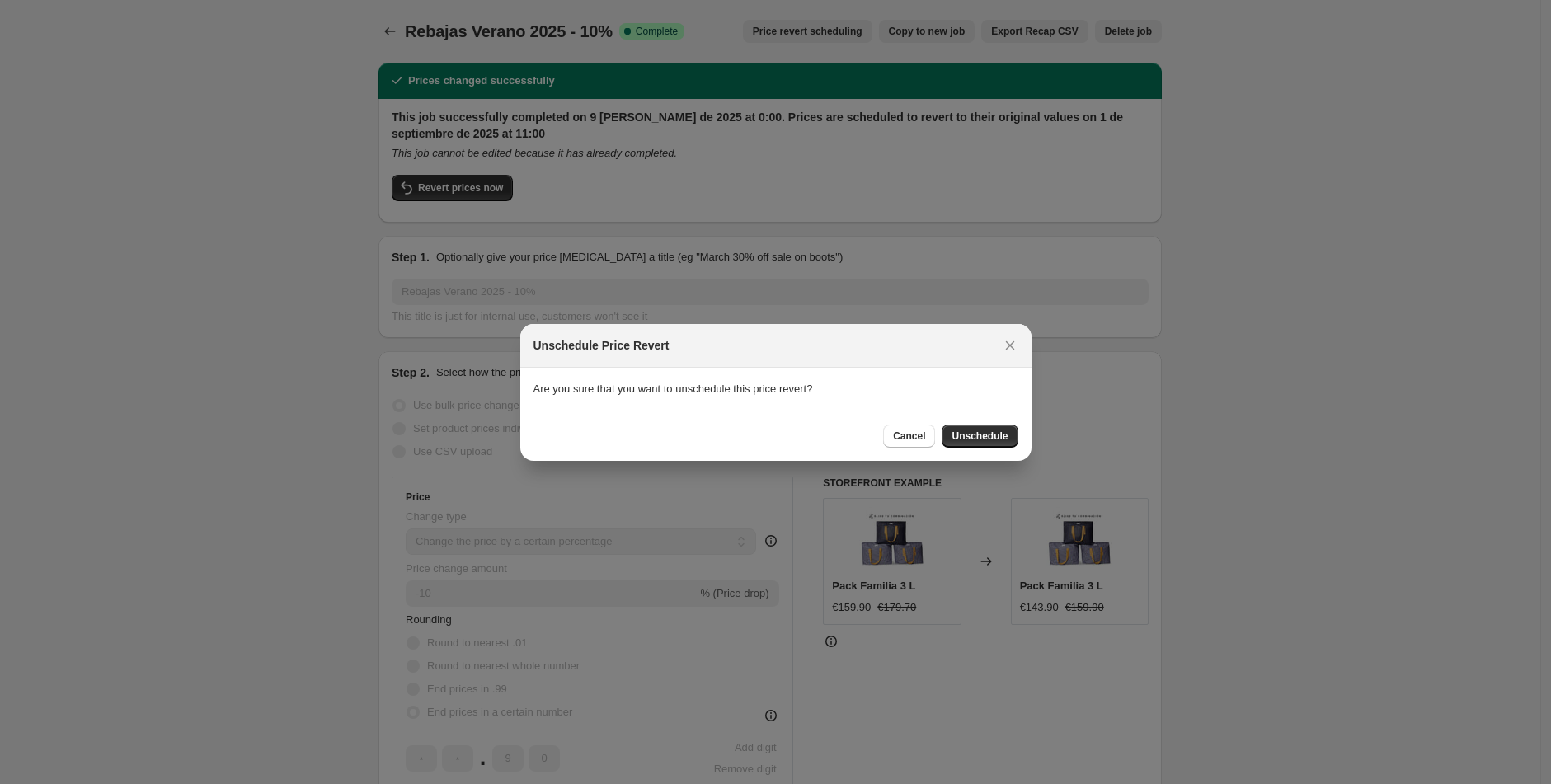
click at [995, 442] on span "Unschedule" at bounding box center [979, 436] width 56 height 13
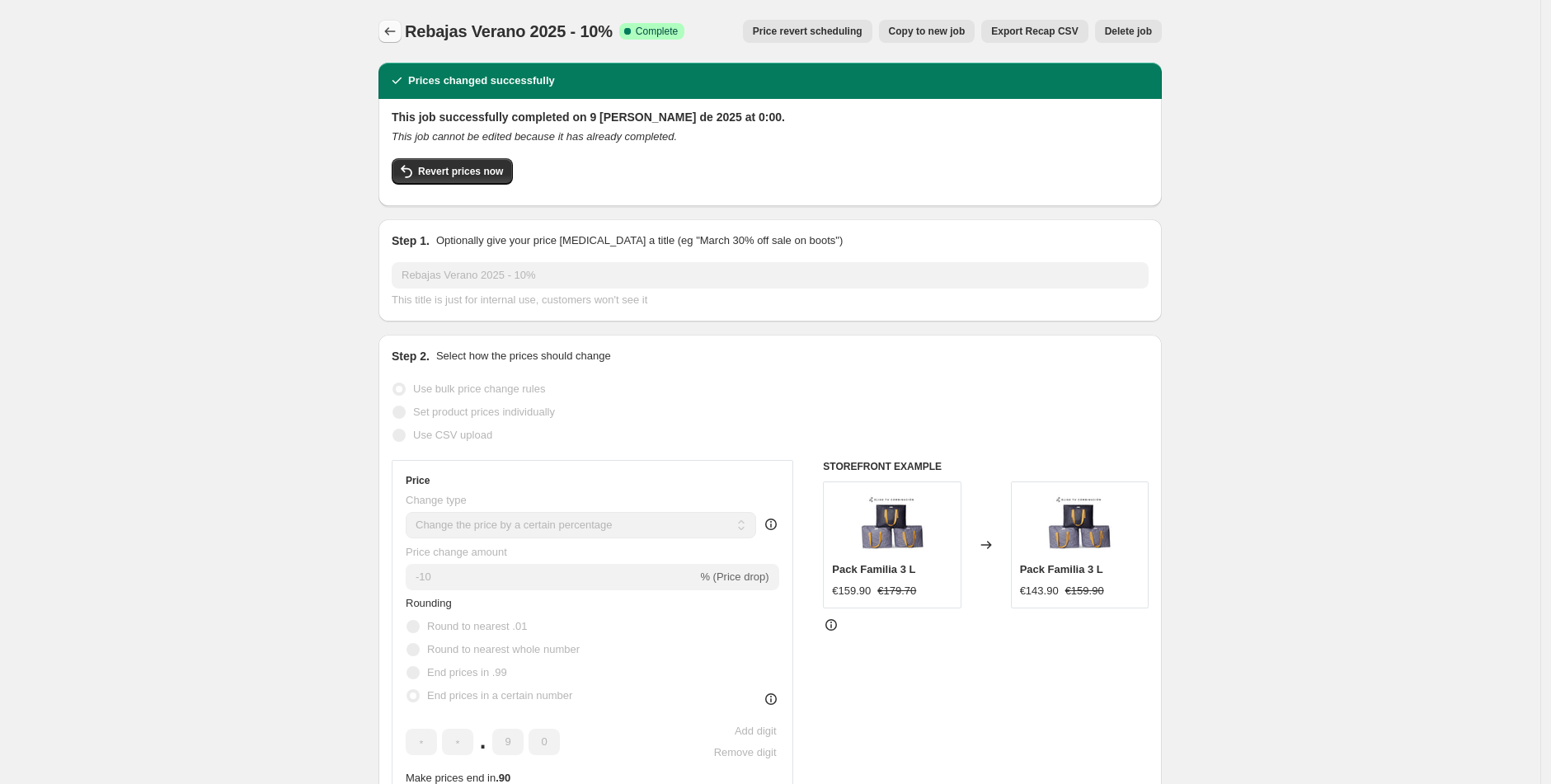
click at [391, 40] on button "Price change jobs" at bounding box center [389, 31] width 23 height 23
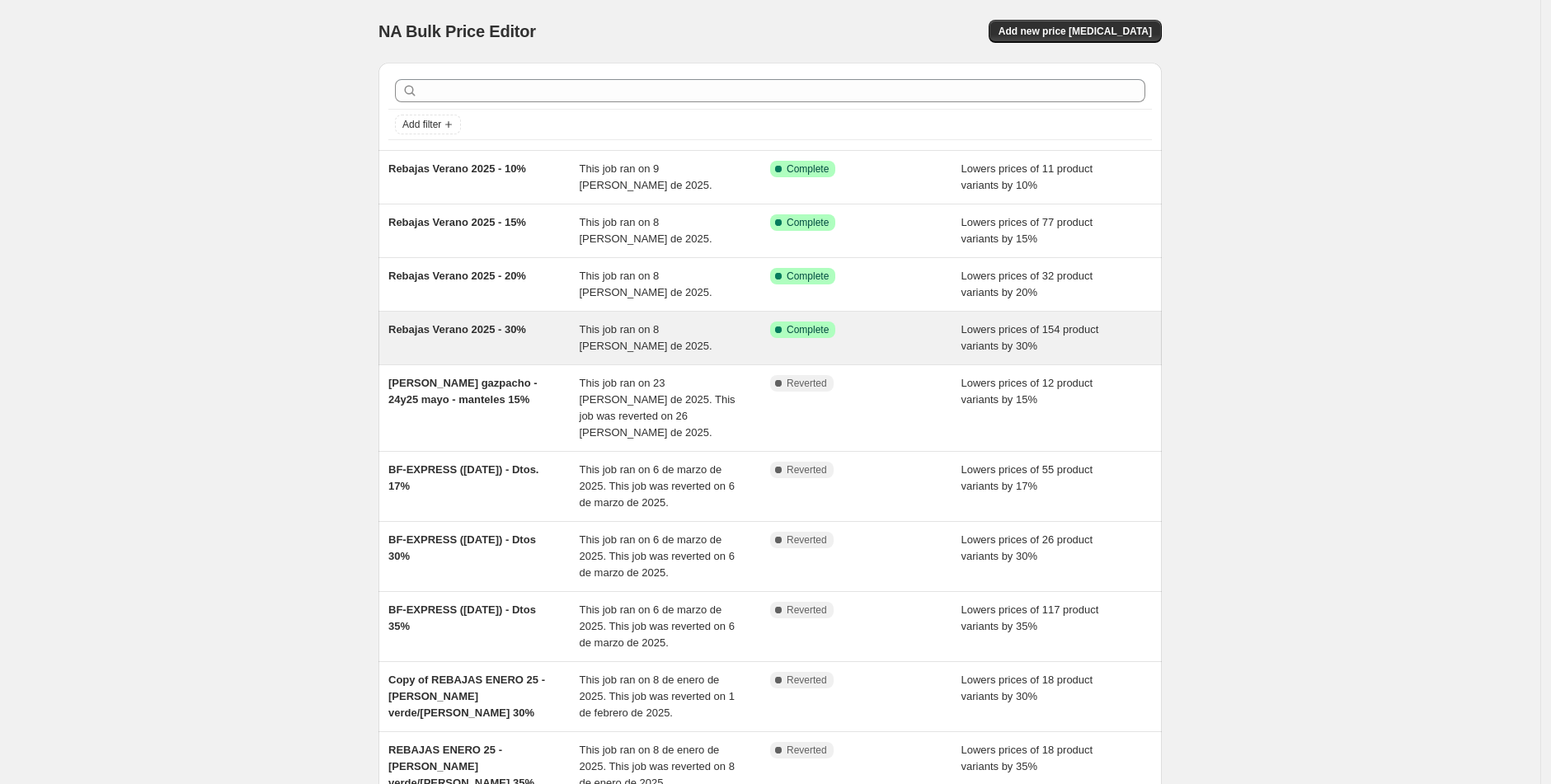
click at [478, 329] on span "Rebajas Verano 2025 - 30%" at bounding box center [457, 329] width 138 height 12
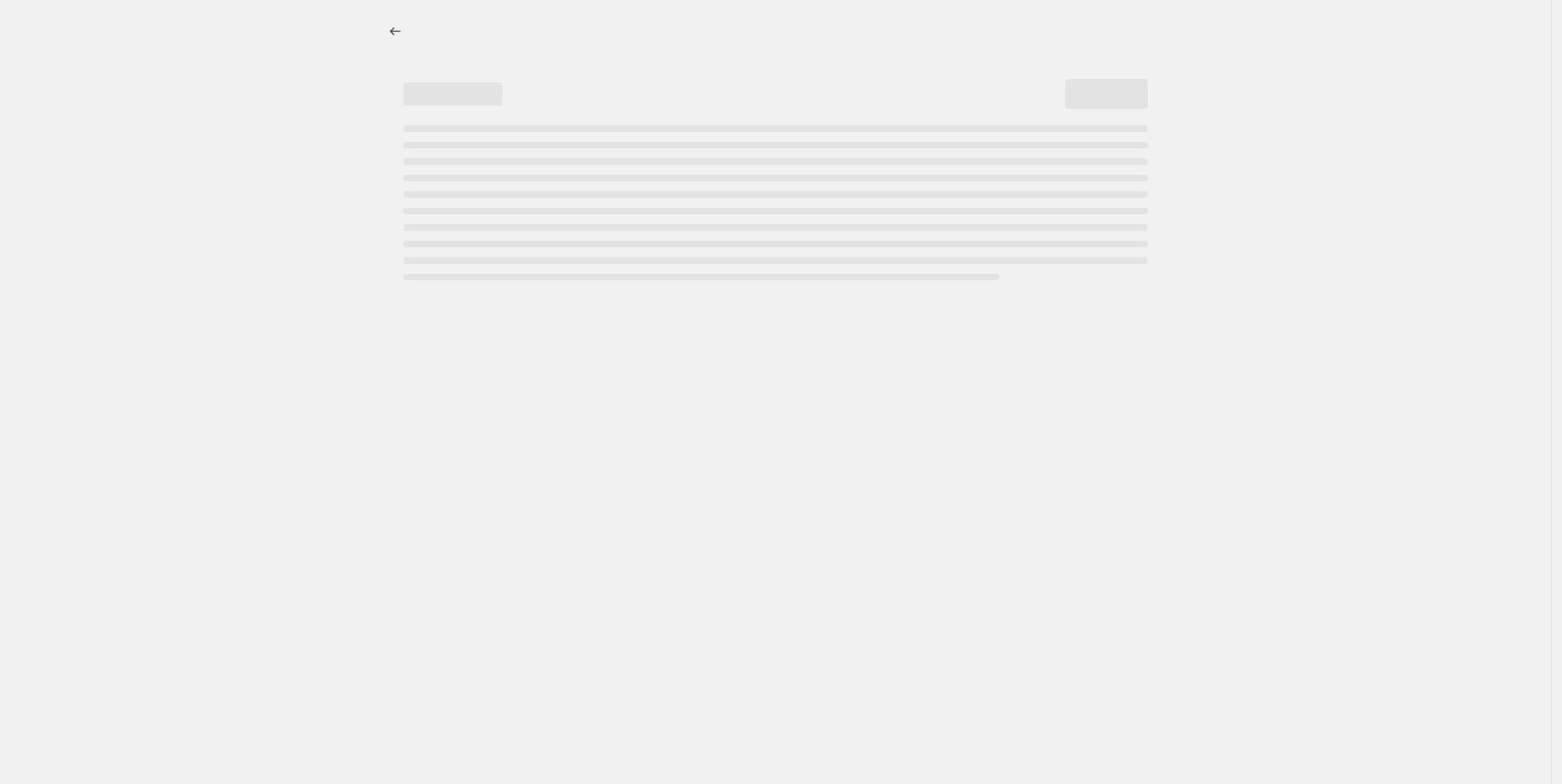
select select "percentage"
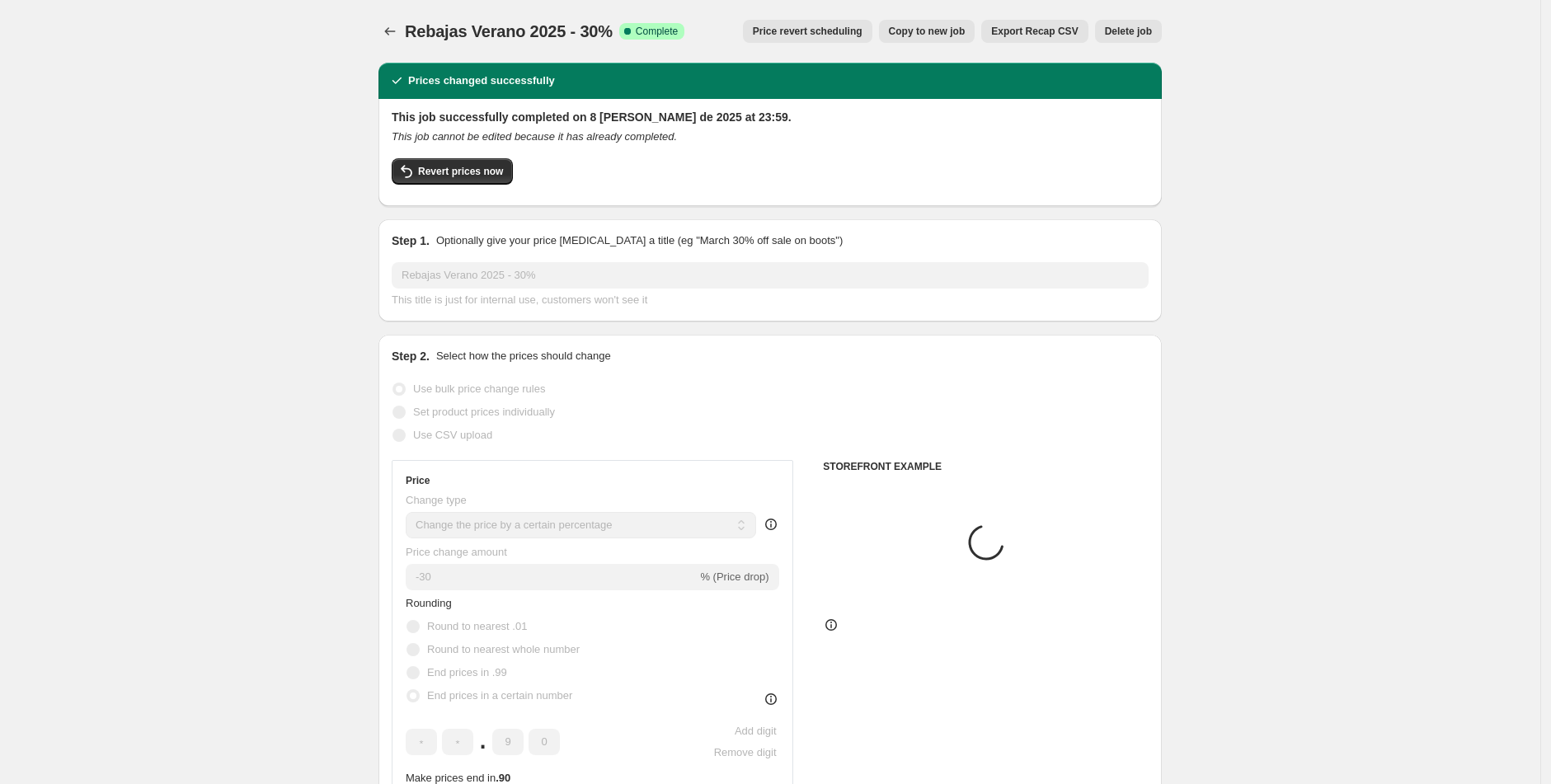
select select "tag"
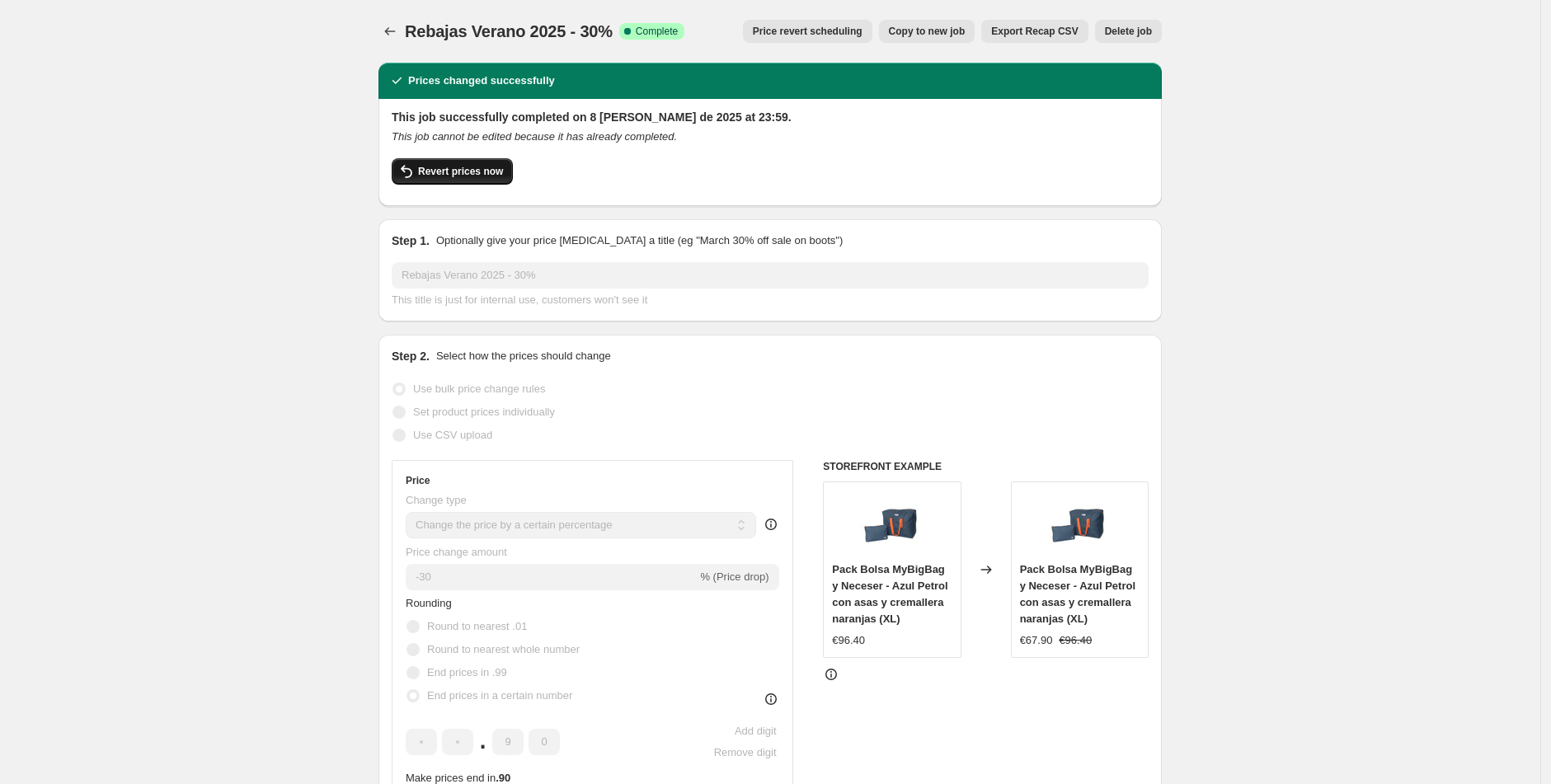
click at [466, 176] on span "Revert prices now" at bounding box center [460, 171] width 85 height 13
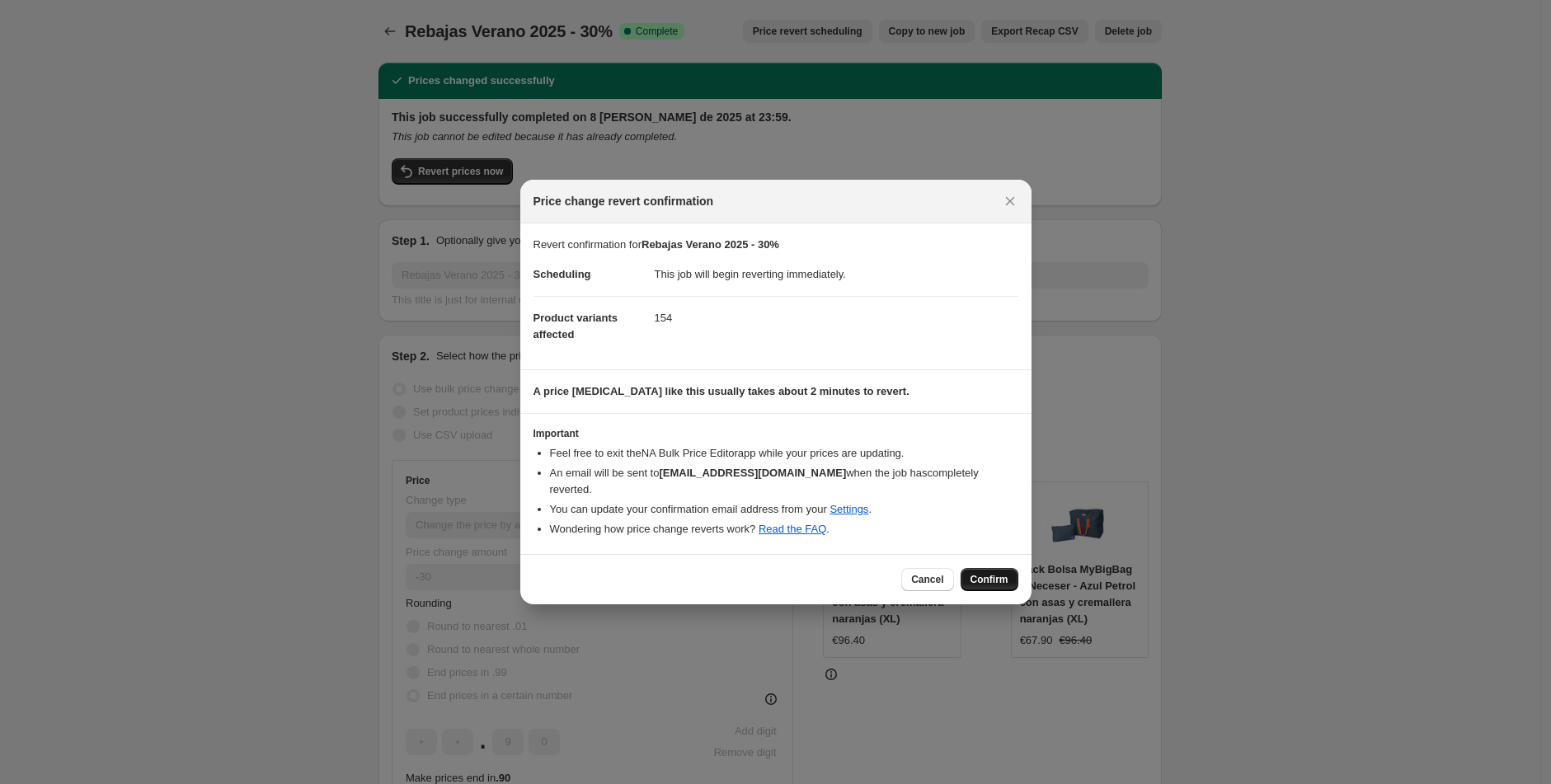
click at [981, 573] on span "Confirm" at bounding box center [989, 579] width 38 height 13
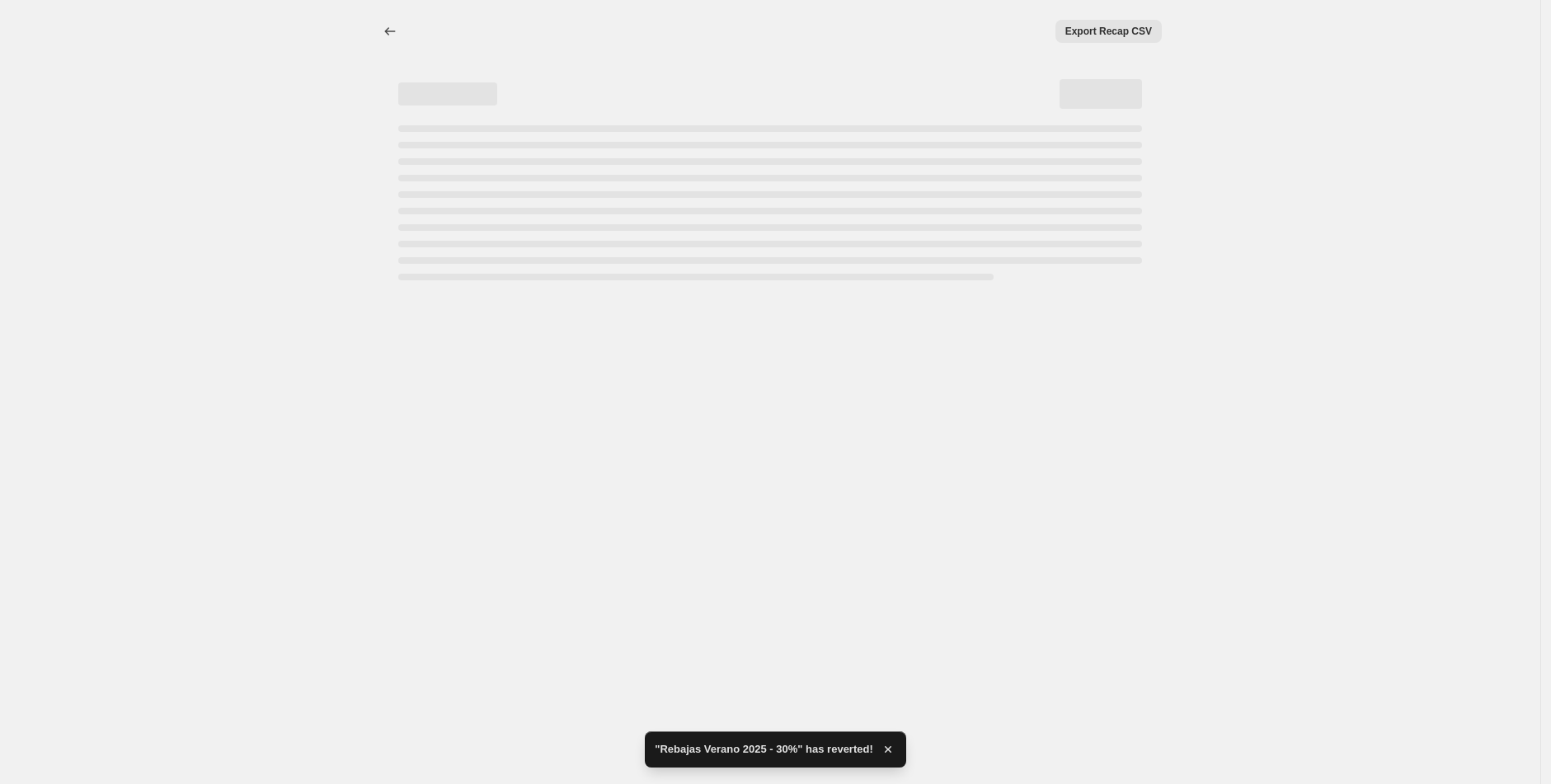
select select "percentage"
select select "tag"
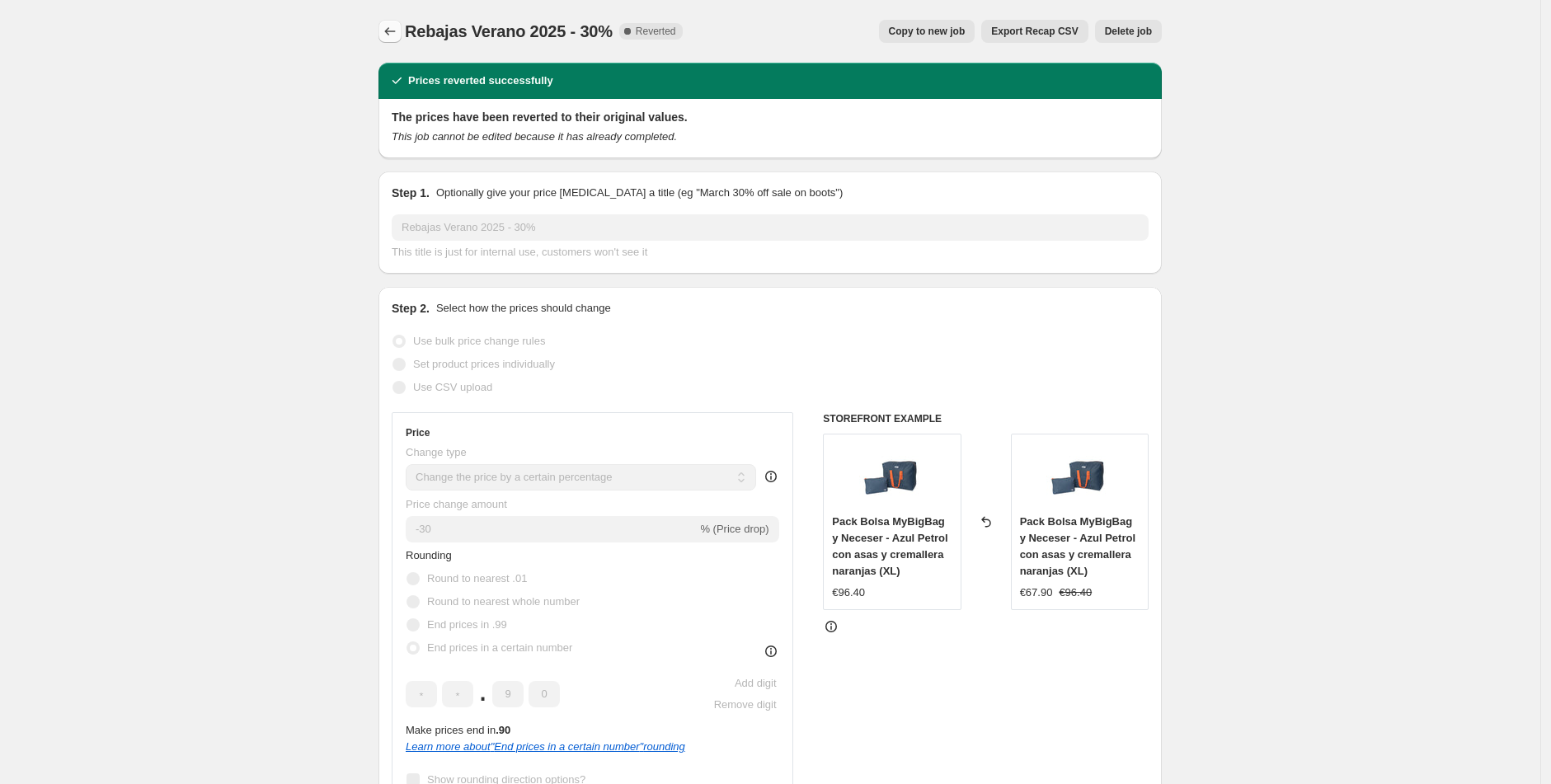
click at [389, 30] on icon "Price change jobs" at bounding box center [389, 31] width 16 height 16
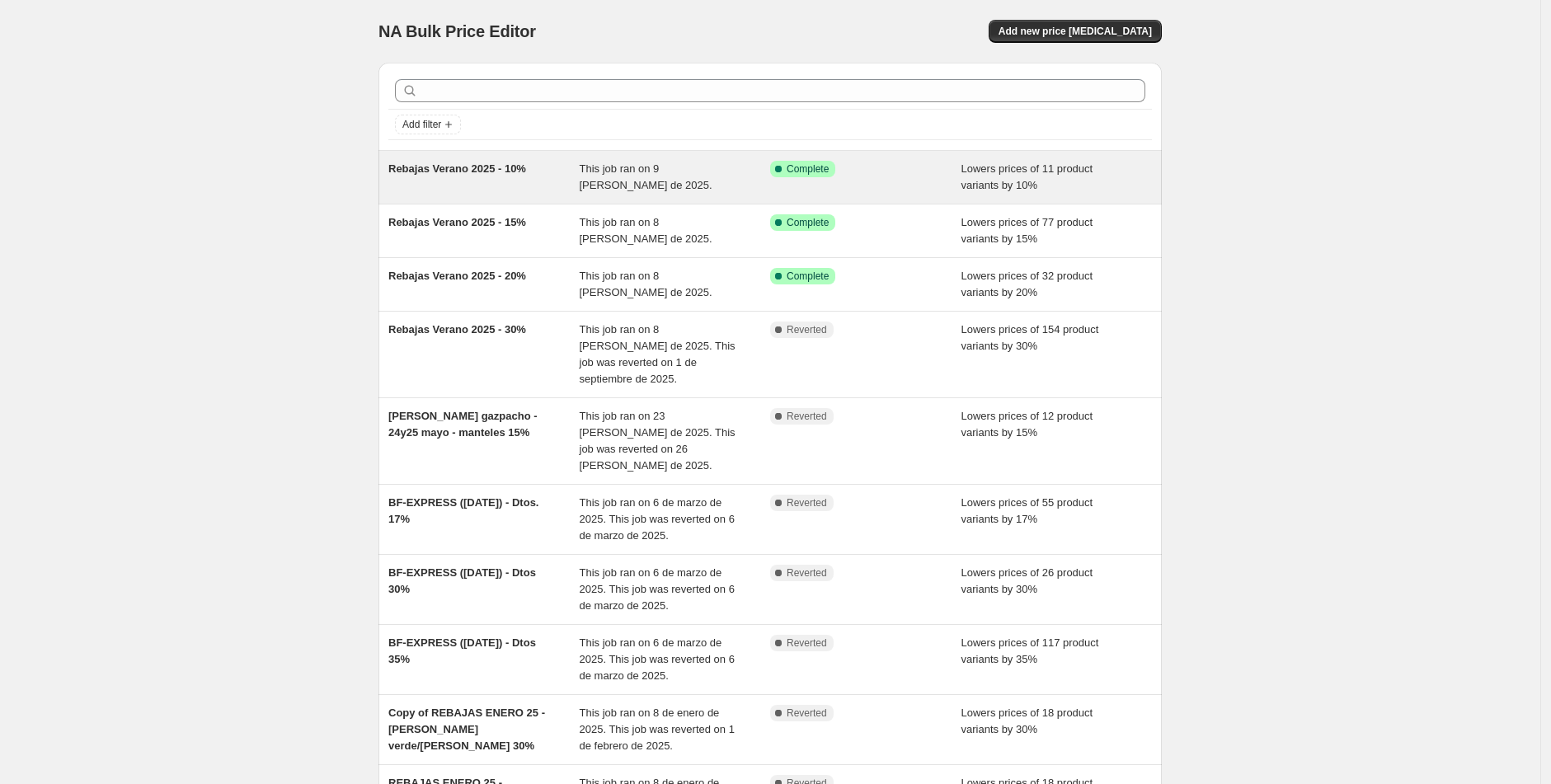
click at [496, 168] on span "Rebajas Verano 2025 - 10%" at bounding box center [457, 168] width 138 height 12
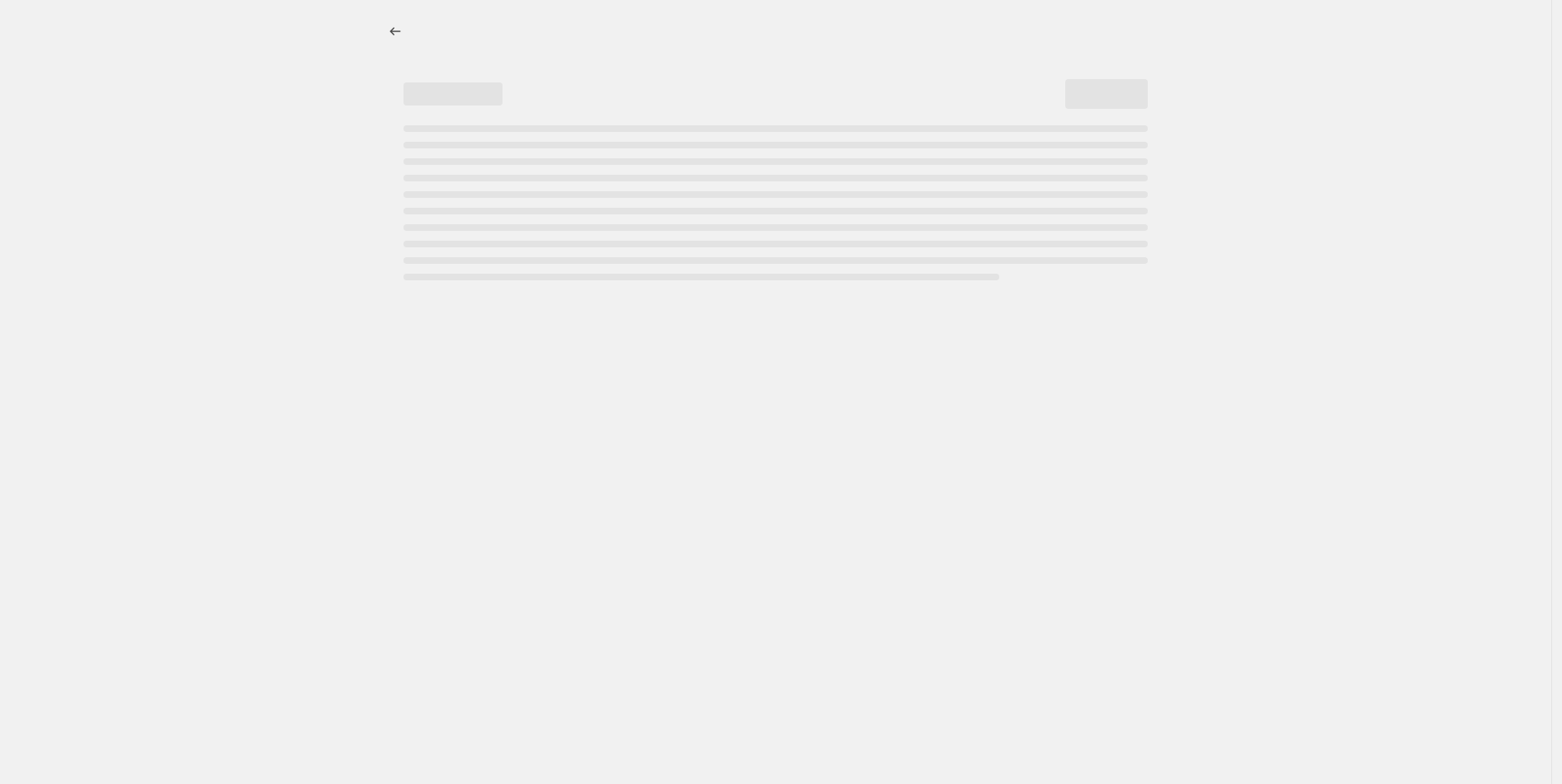
select select "percentage"
select select "tag"
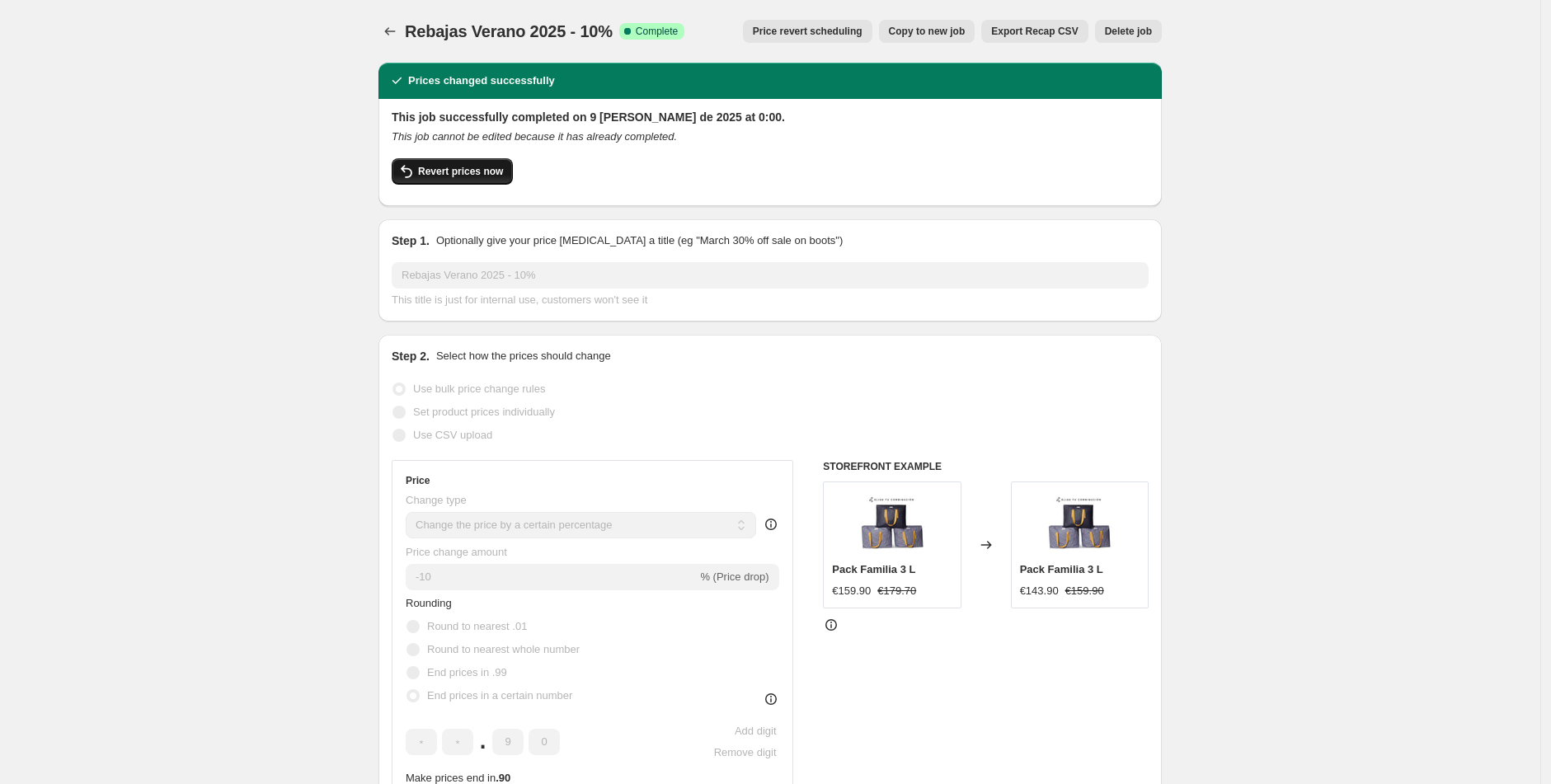
click at [467, 176] on span "Revert prices now" at bounding box center [460, 171] width 85 height 13
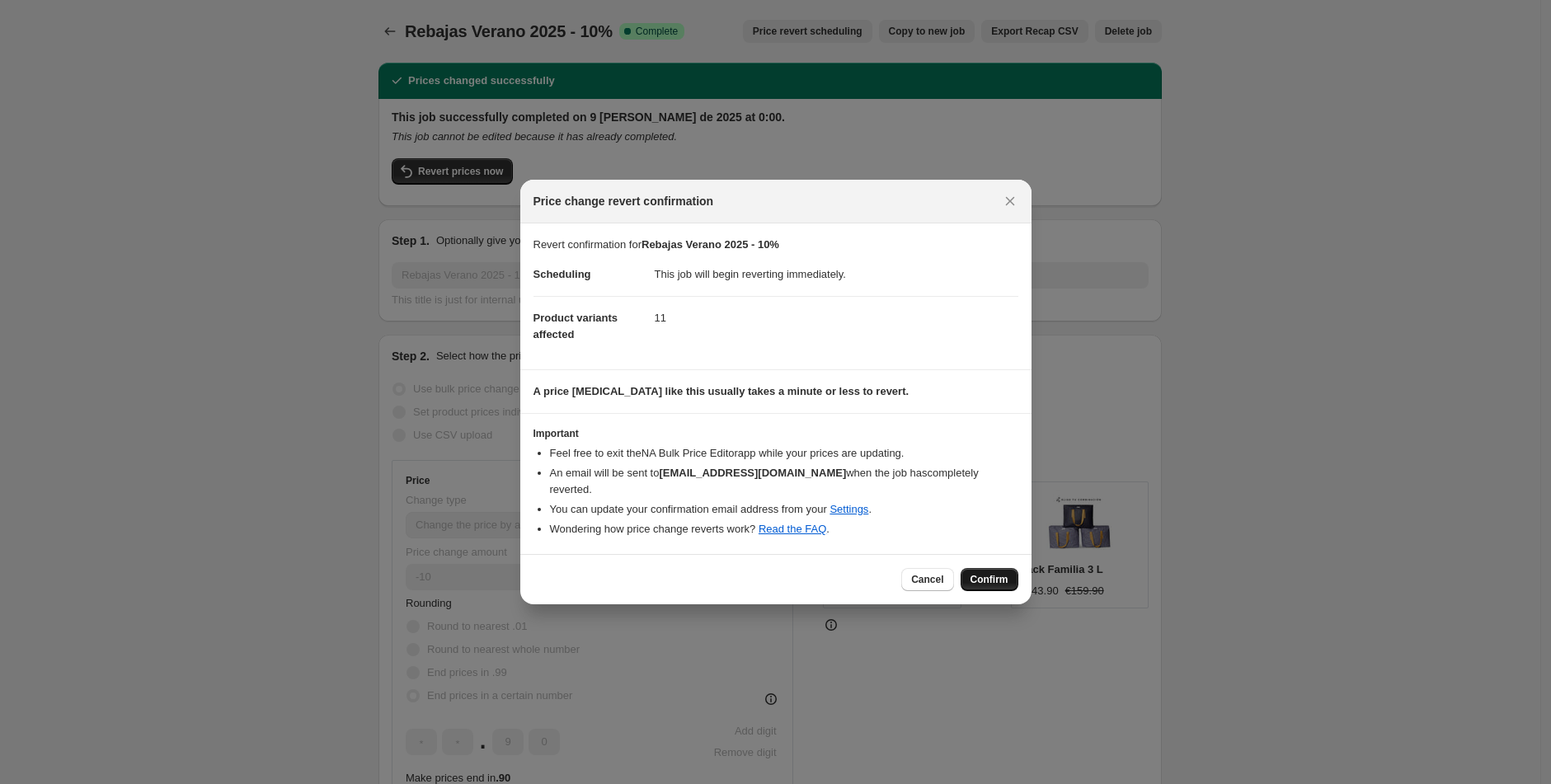
click at [975, 573] on span "Confirm" at bounding box center [989, 579] width 38 height 13
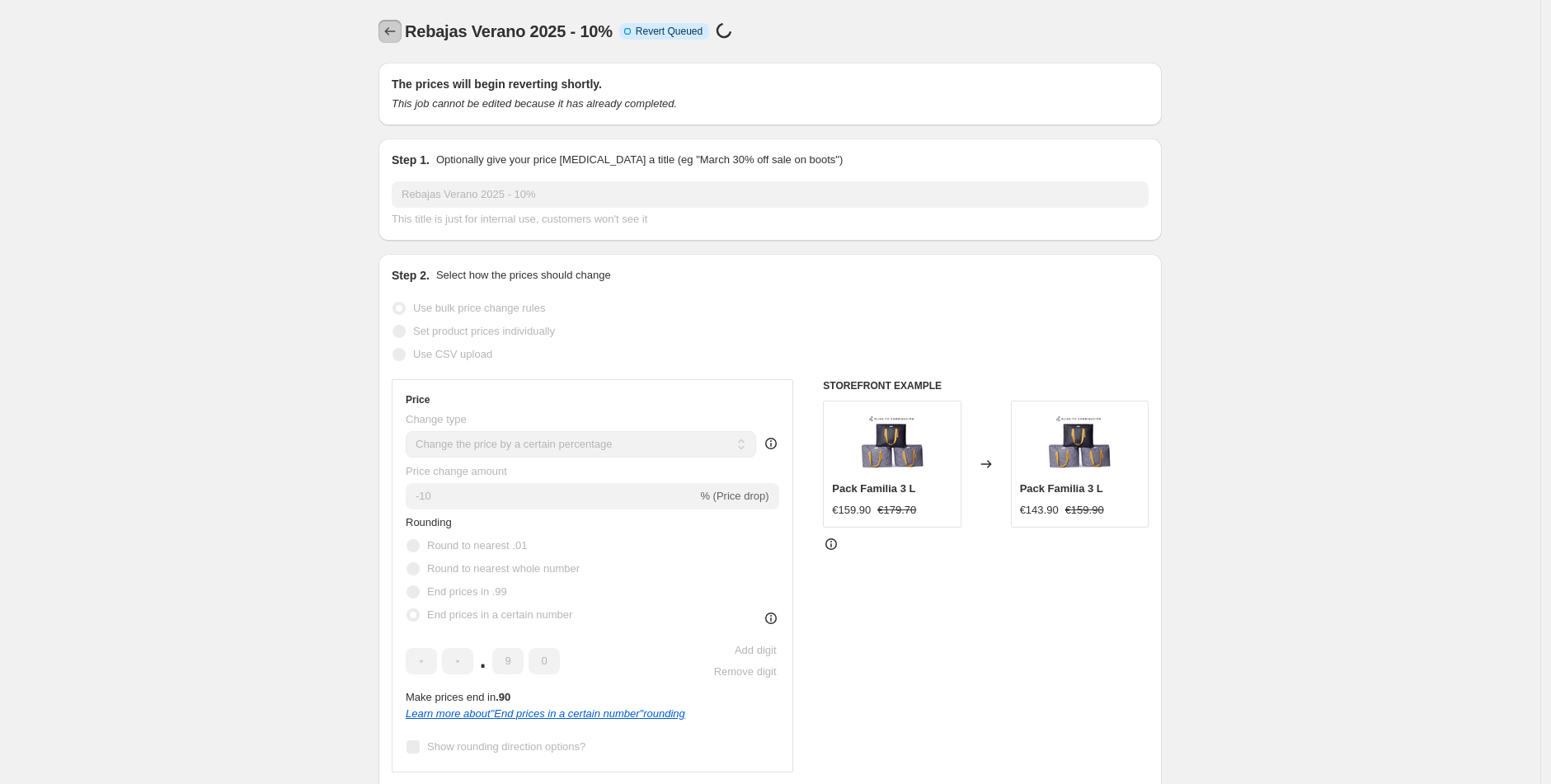
click at [393, 30] on icon "Price change jobs" at bounding box center [389, 31] width 16 height 16
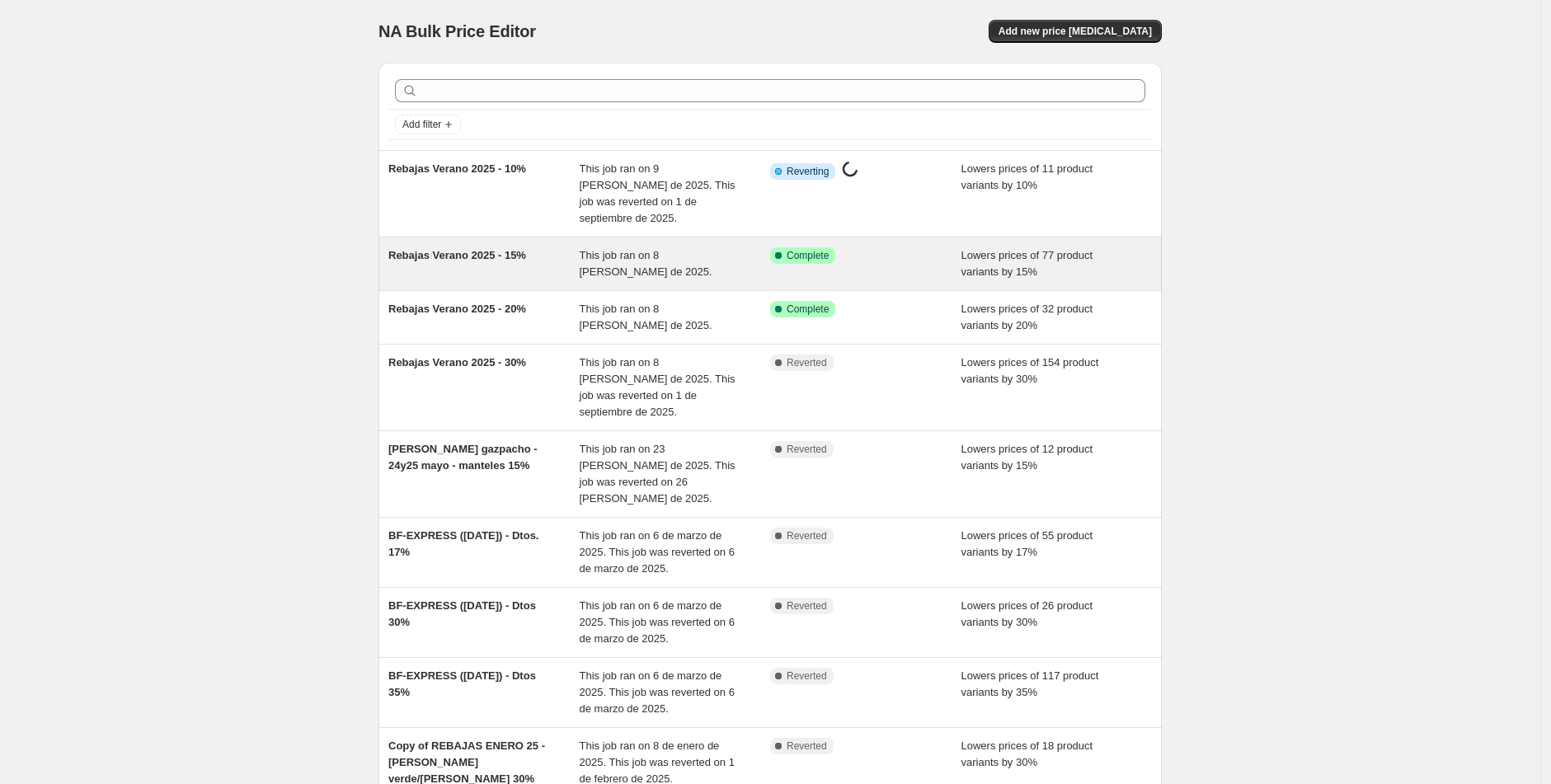
click at [464, 249] on span "Rebajas Verano 2025 - 15%" at bounding box center [457, 255] width 138 height 12
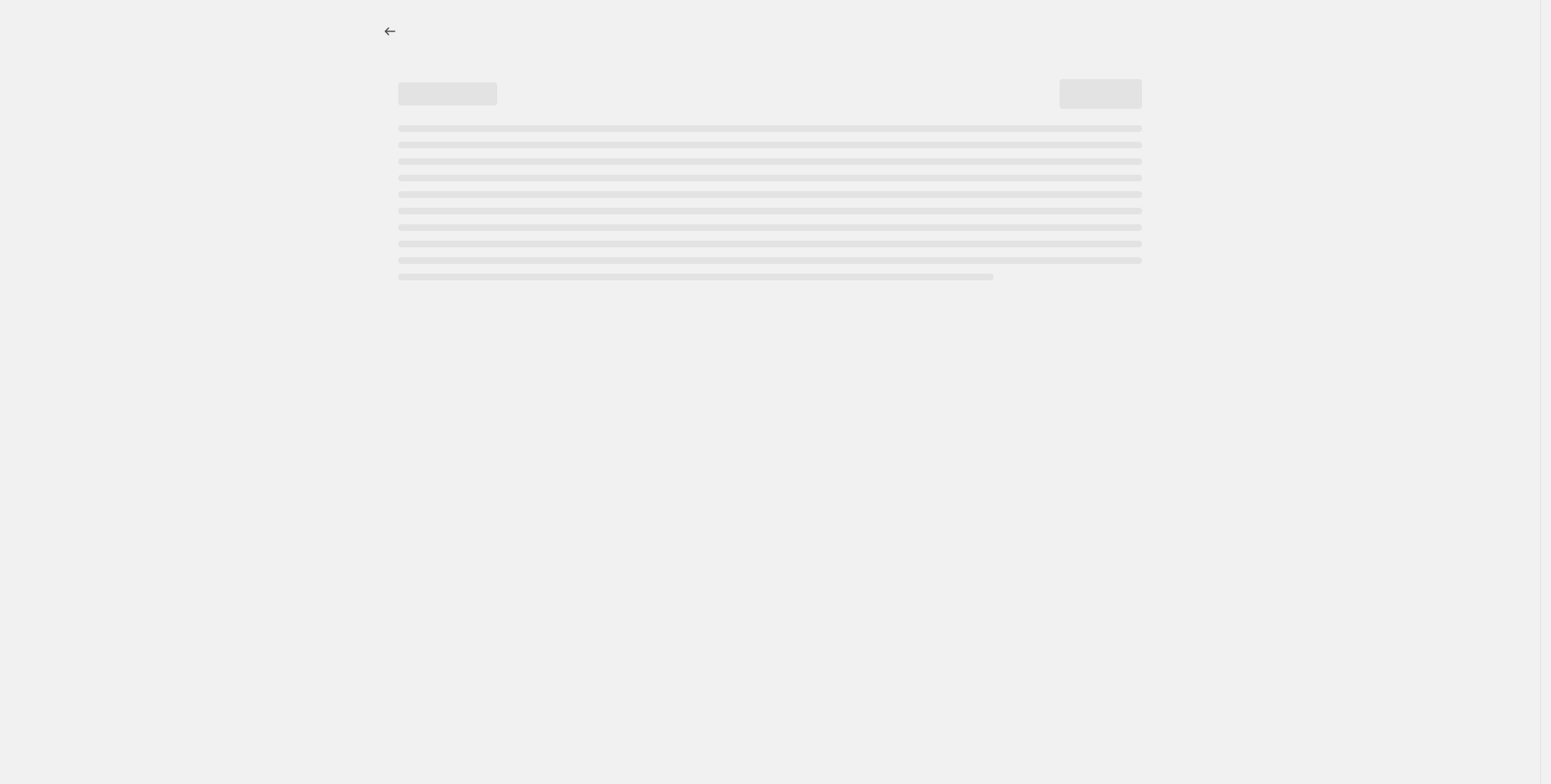
select select "percentage"
select select "tag"
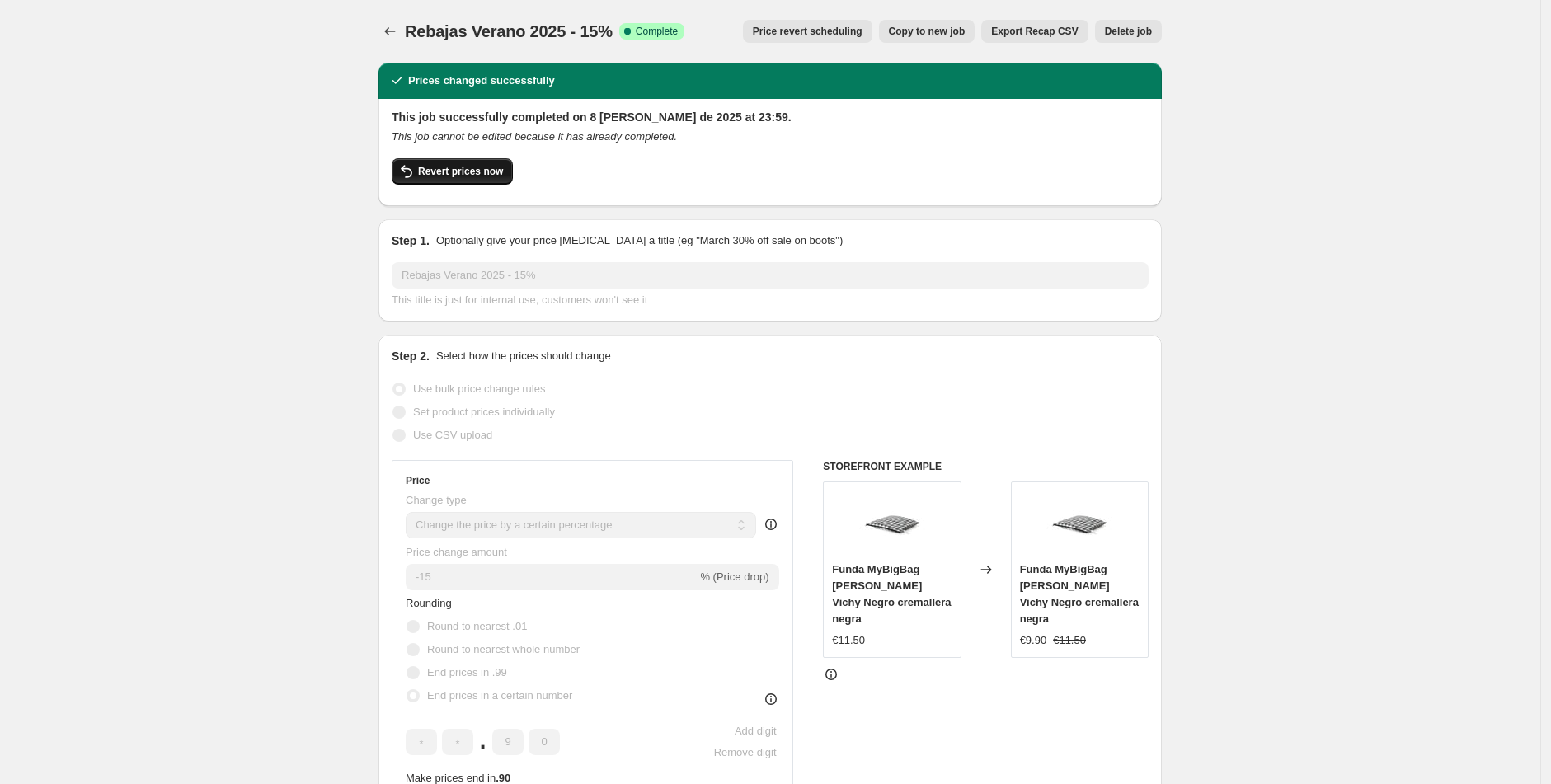
click at [448, 175] on span "Revert prices now" at bounding box center [460, 171] width 85 height 13
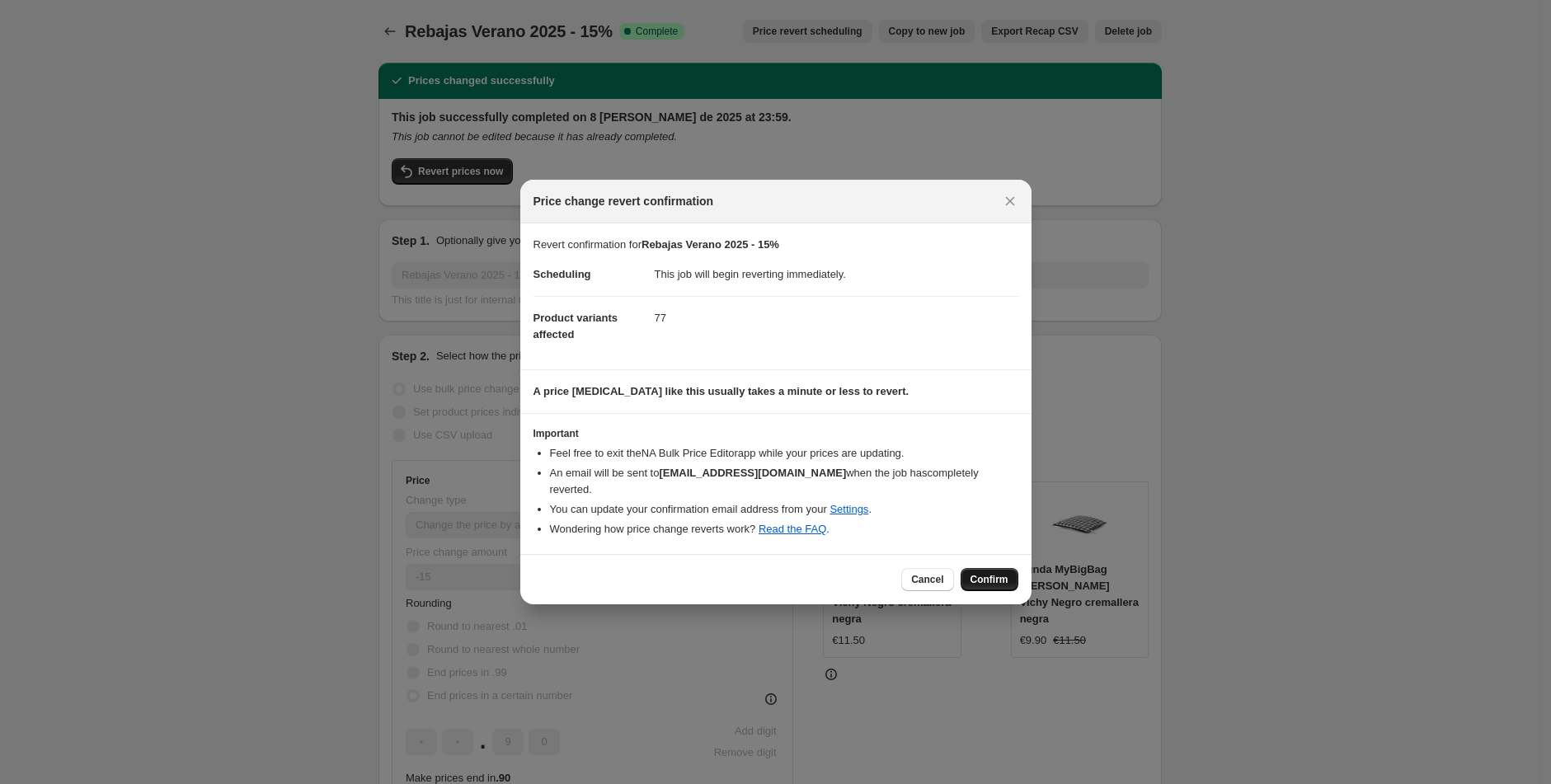
click at [978, 573] on span "Confirm" at bounding box center [989, 579] width 38 height 13
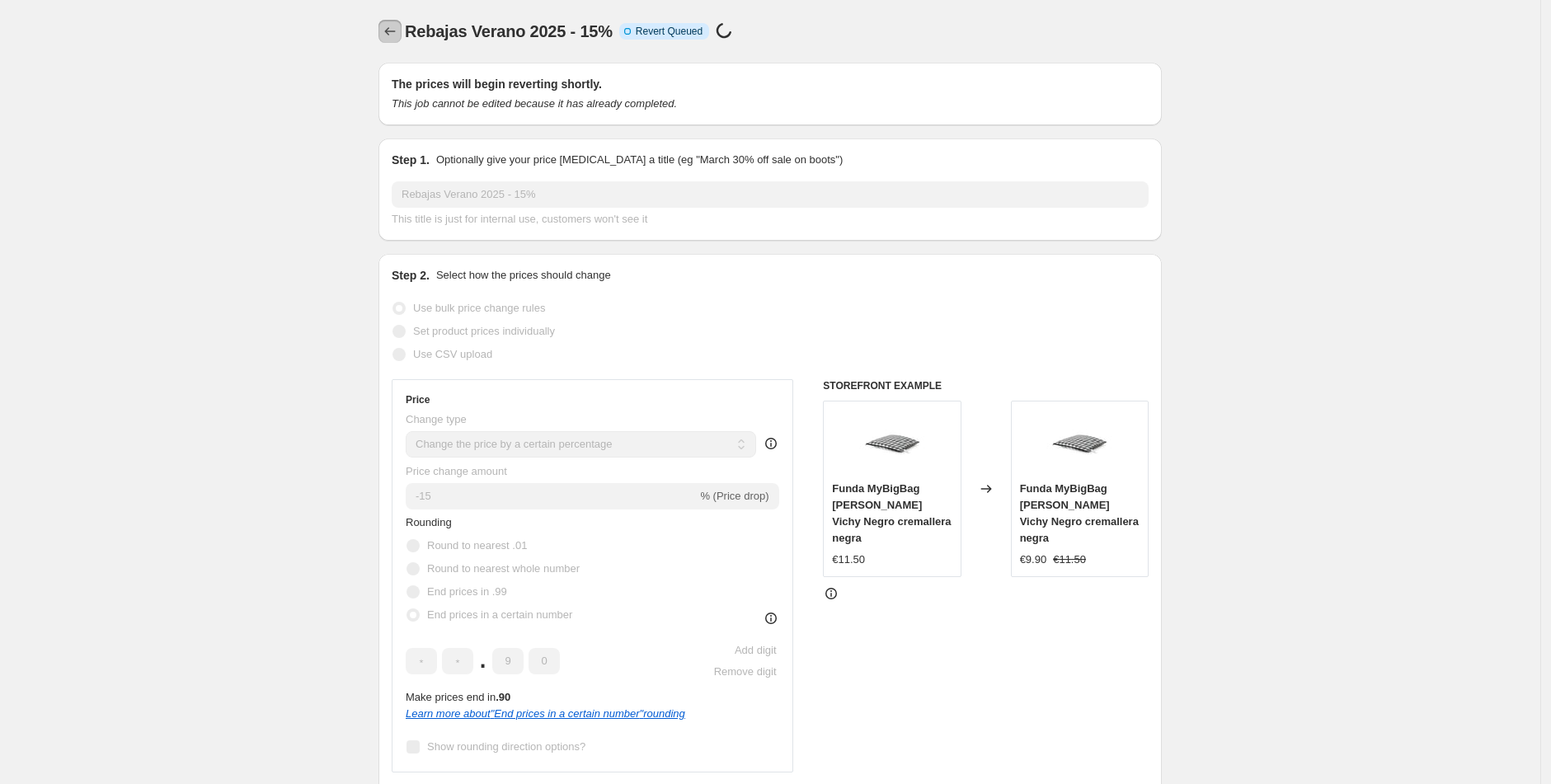
click at [395, 32] on icon "Price change jobs" at bounding box center [390, 32] width 10 height 9
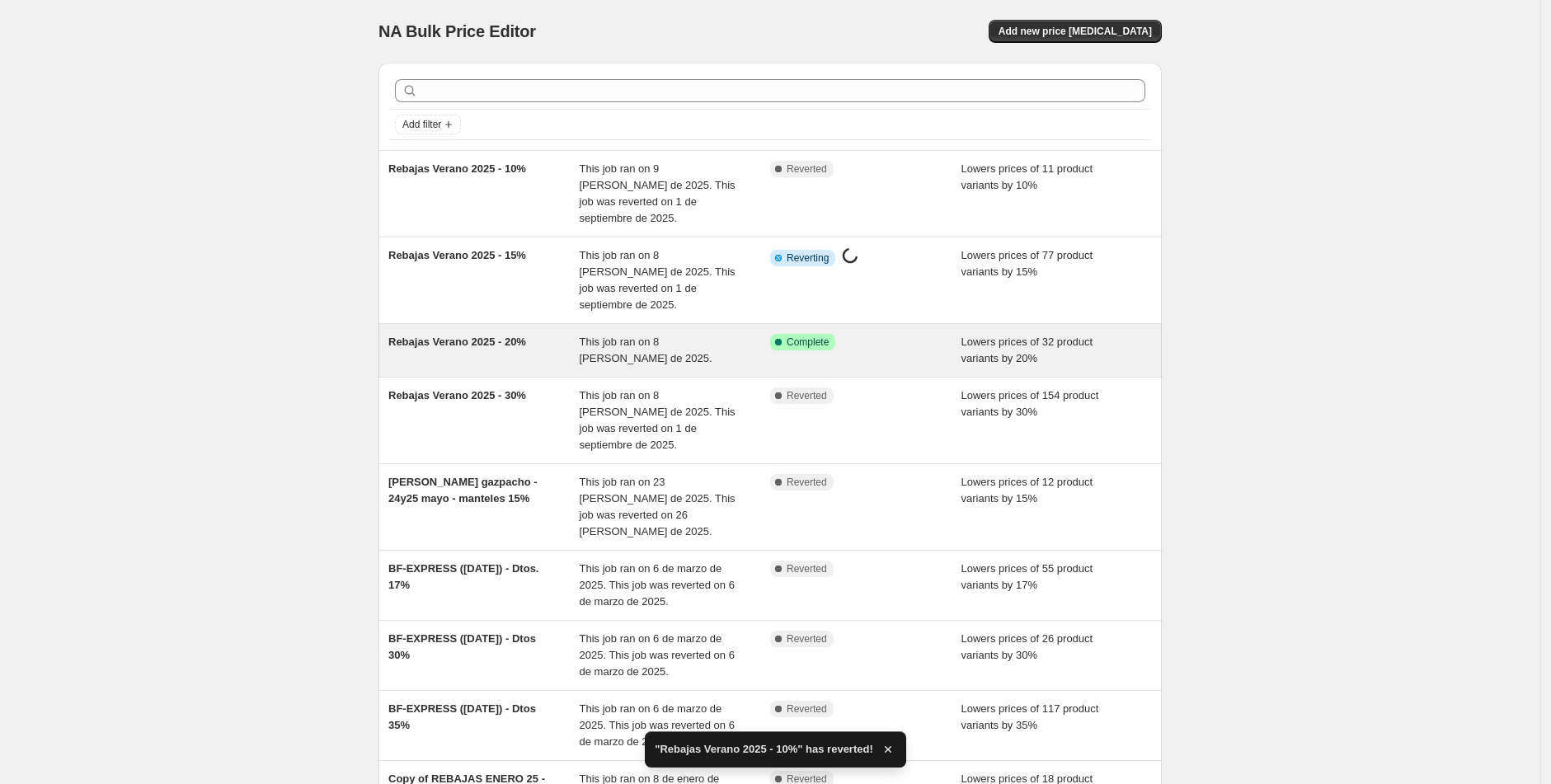
click at [478, 334] on div "Rebajas Verano 2025 - 20%" at bounding box center [484, 350] width 191 height 33
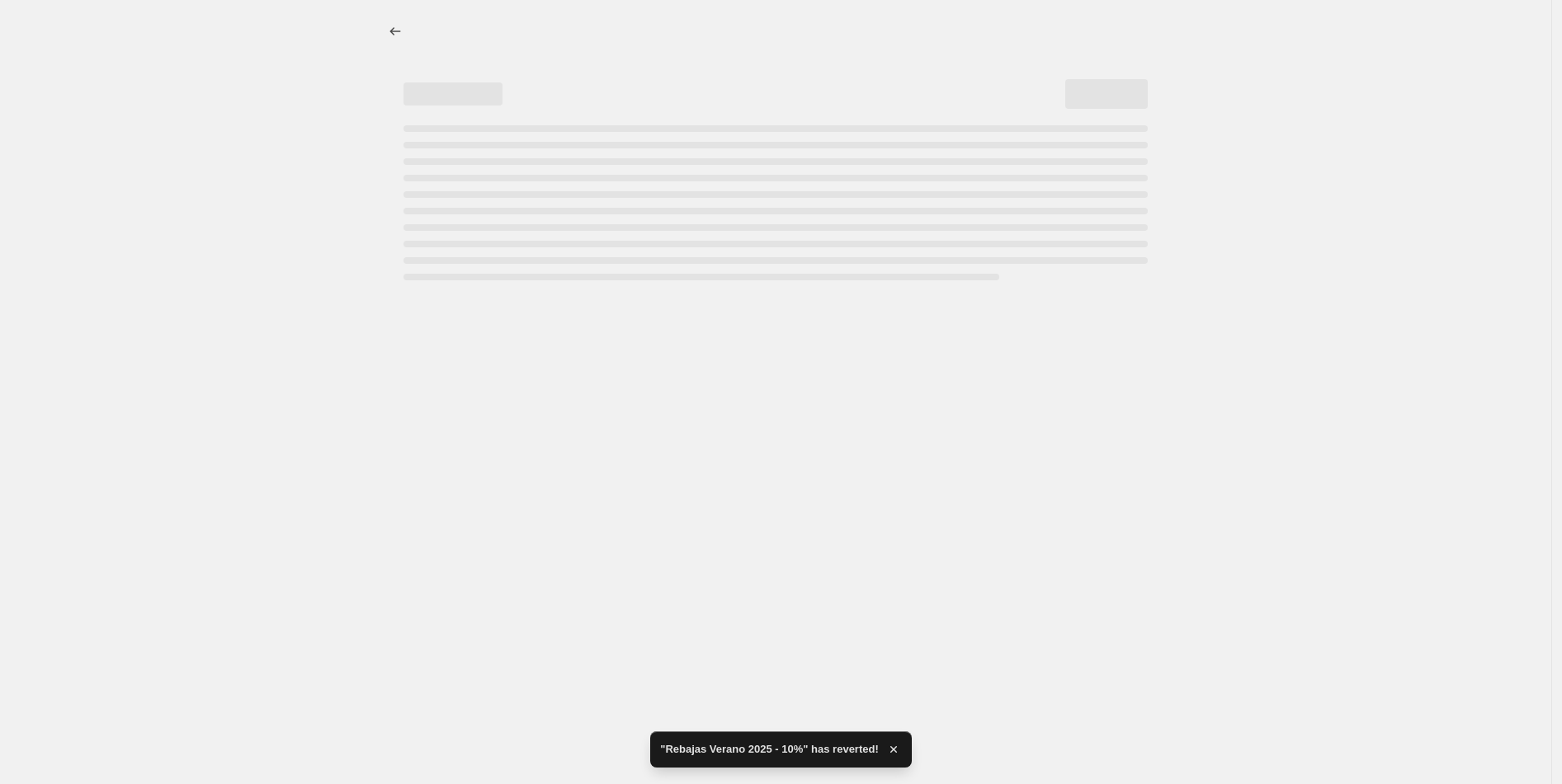
select select "percentage"
select select "tag"
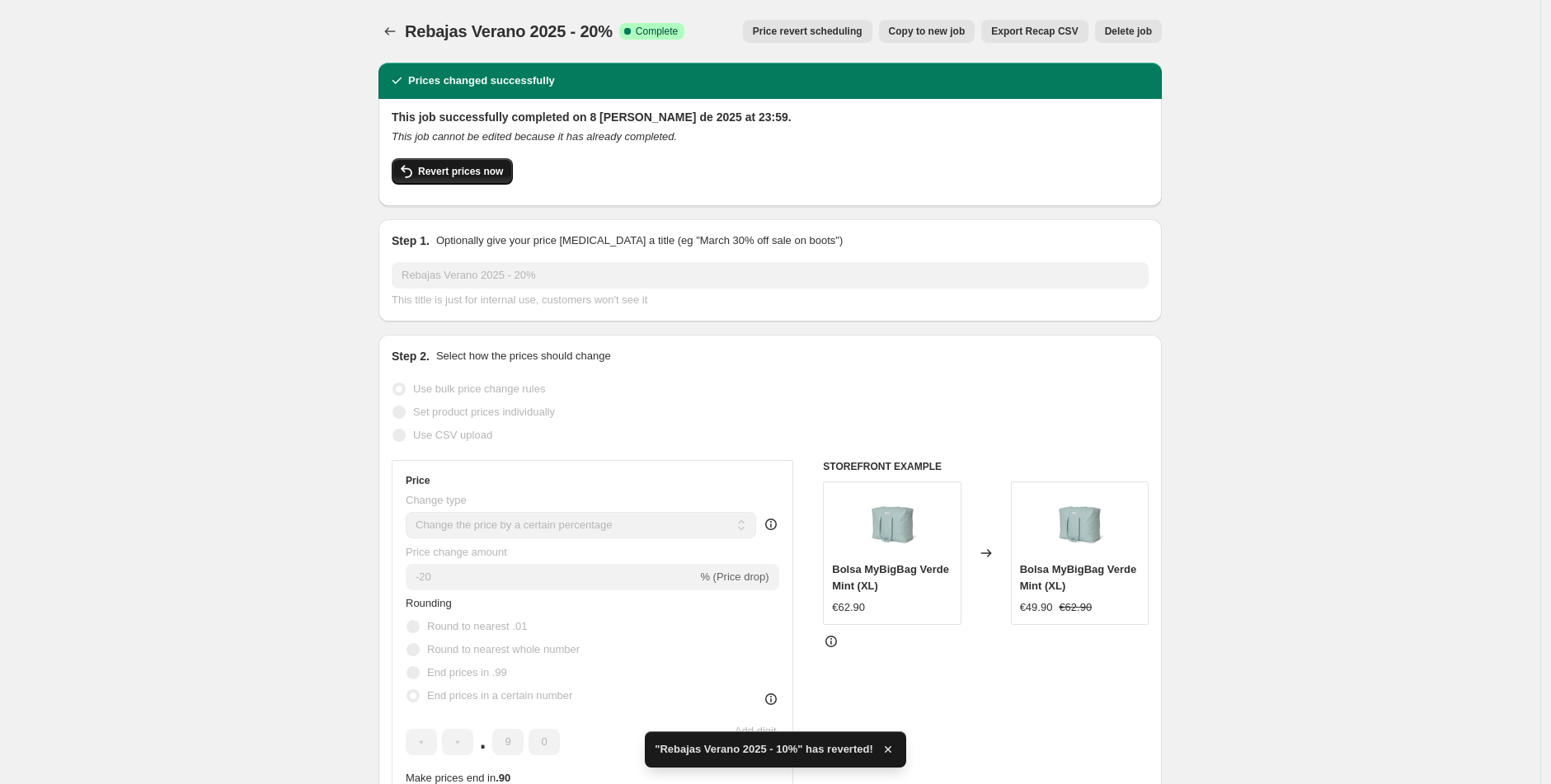
click at [458, 169] on span "Revert prices now" at bounding box center [460, 171] width 85 height 13
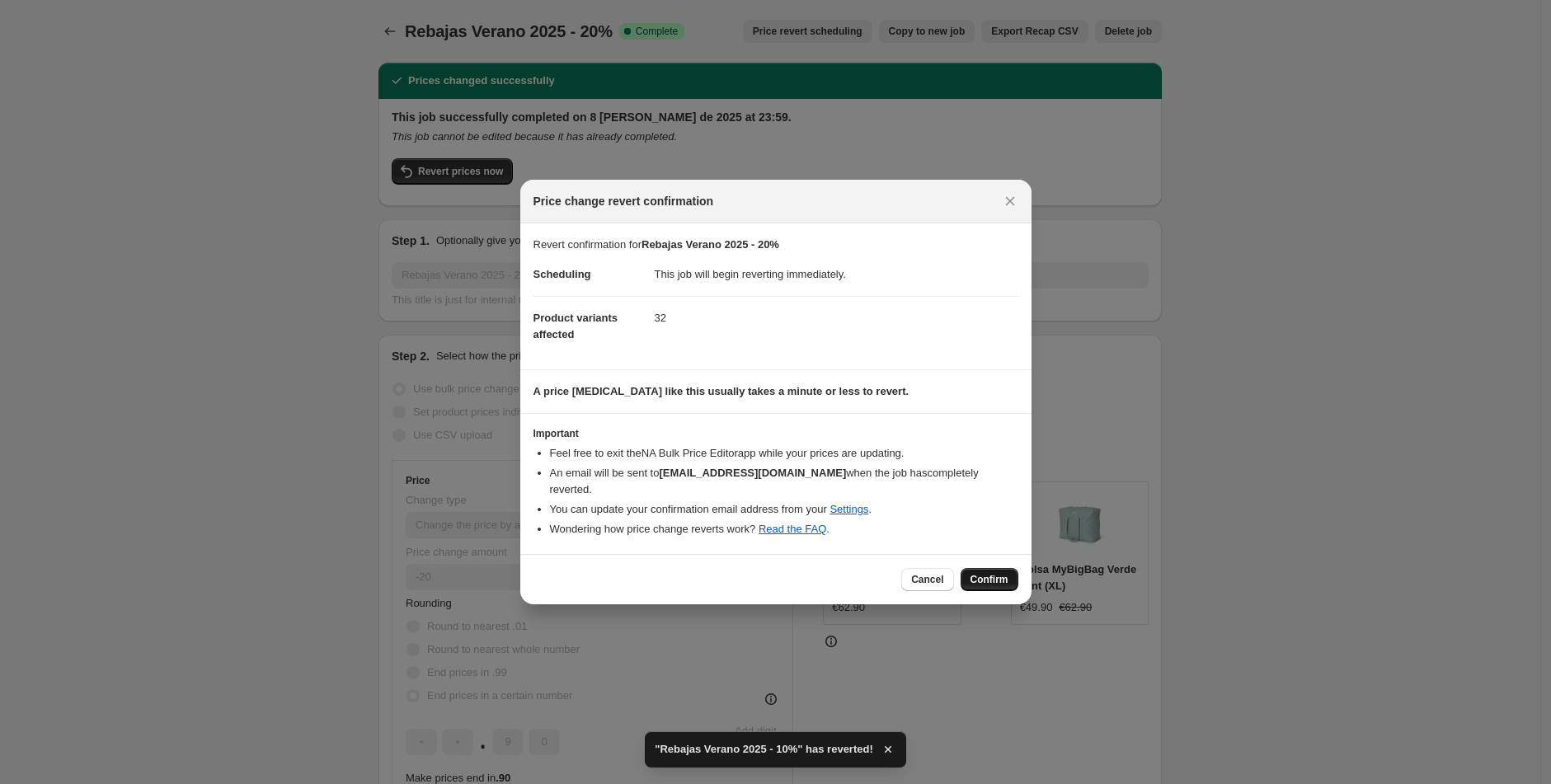
click at [969, 568] on button "Confirm" at bounding box center [989, 579] width 57 height 23
